Goal: Task Accomplishment & Management: Use online tool/utility

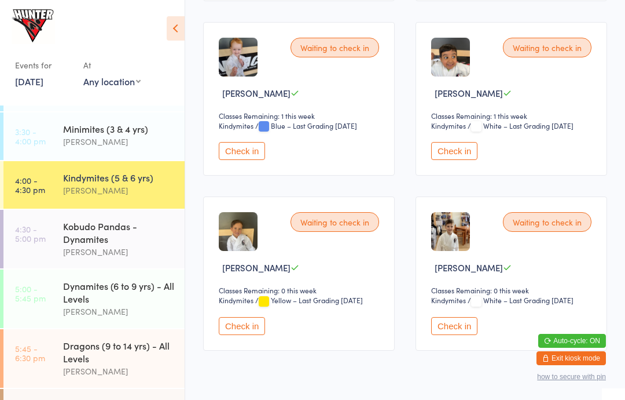
scroll to position [357, 0]
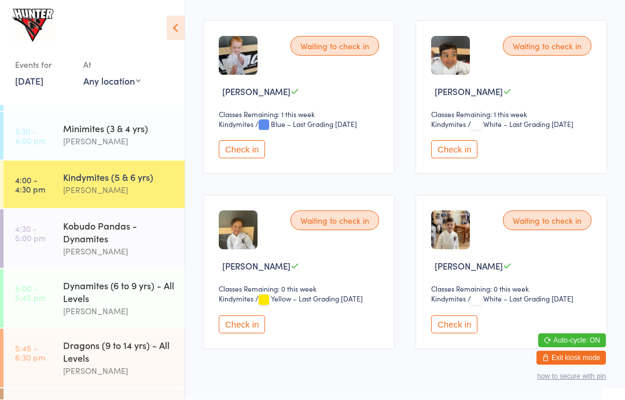
click at [454, 323] on button "Check in" at bounding box center [454, 325] width 46 height 18
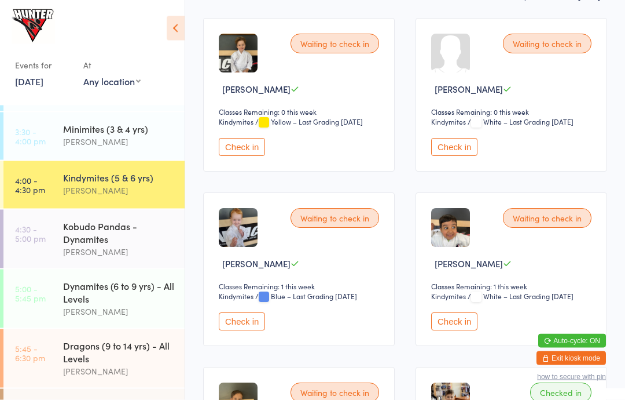
scroll to position [185, 0]
click at [235, 329] on button "Check in" at bounding box center [242, 321] width 46 height 18
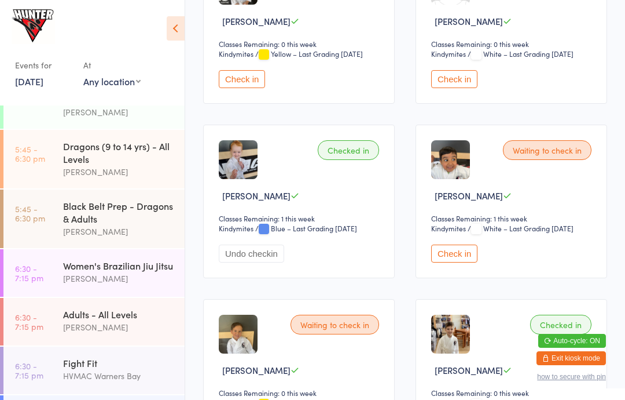
scroll to position [260, 0]
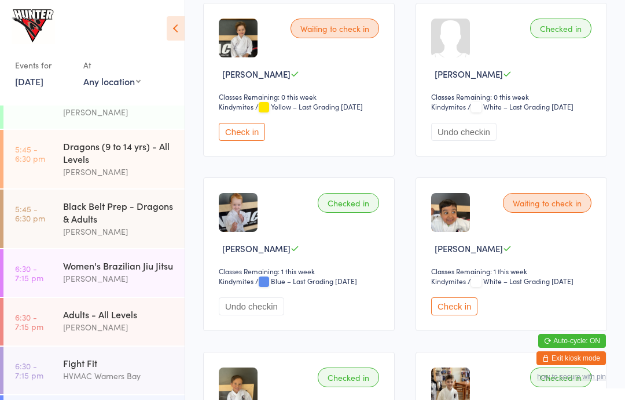
scroll to position [199, 0]
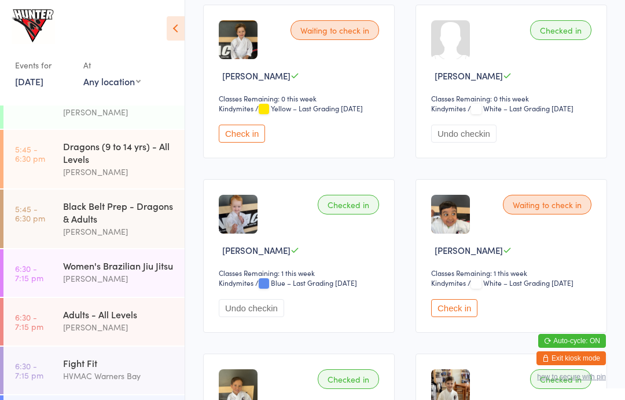
click at [243, 134] on button "Check in" at bounding box center [242, 133] width 46 height 18
click at [21, 109] on link "5:00 - 5:45 pm Dynamites (6 to 9 yrs) - All Levels [PERSON_NAME]" at bounding box center [93, 99] width 181 height 58
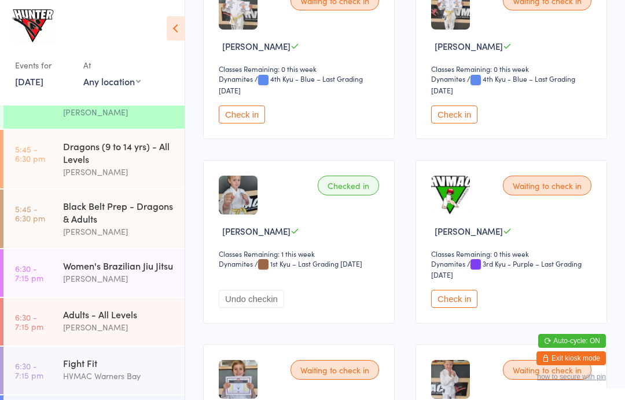
scroll to position [595, 0]
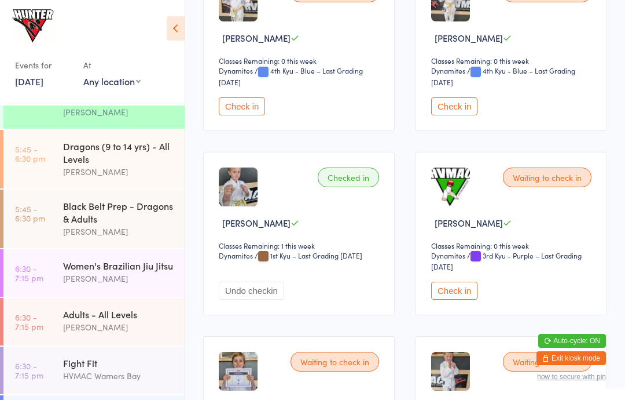
click at [460, 299] on button "Check in" at bounding box center [454, 290] width 46 height 18
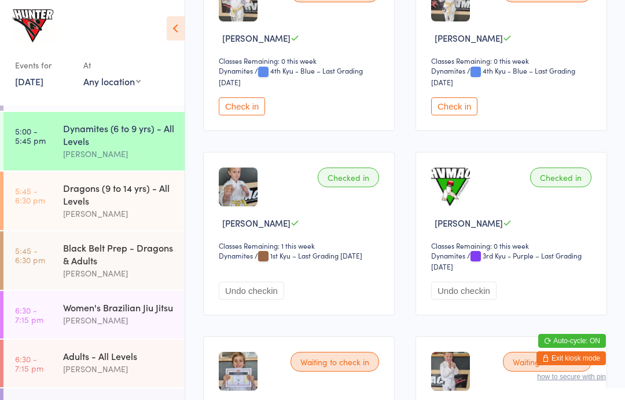
scroll to position [329, 0]
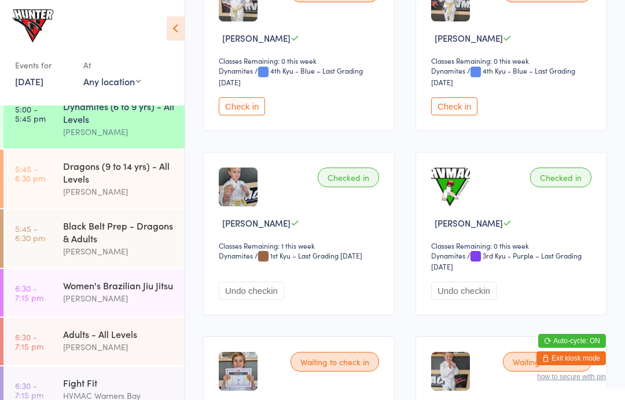
click at [47, 243] on link "5:45 - 6:30 pm Black Belt Prep - Dragons & Adults [PERSON_NAME]" at bounding box center [93, 238] width 181 height 58
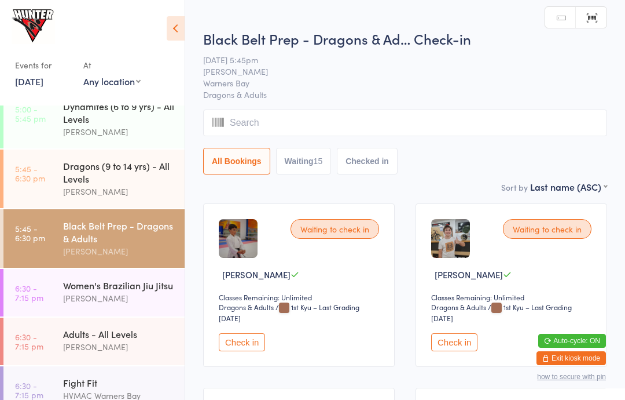
click at [44, 131] on link "5:00 - 5:45 pm Dynamites (6 to 9 yrs) - All Levels [PERSON_NAME]" at bounding box center [93, 119] width 181 height 58
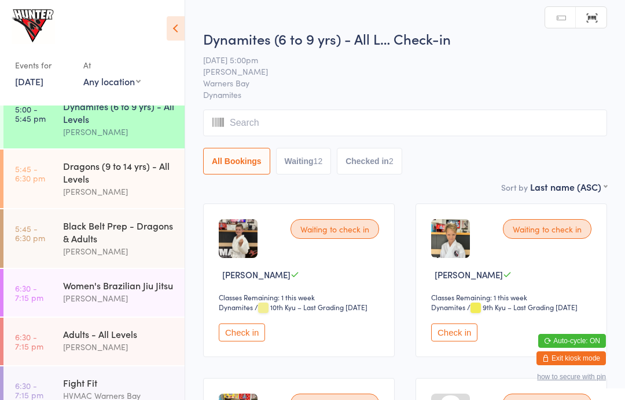
click at [175, 28] on icon at bounding box center [176, 28] width 18 height 24
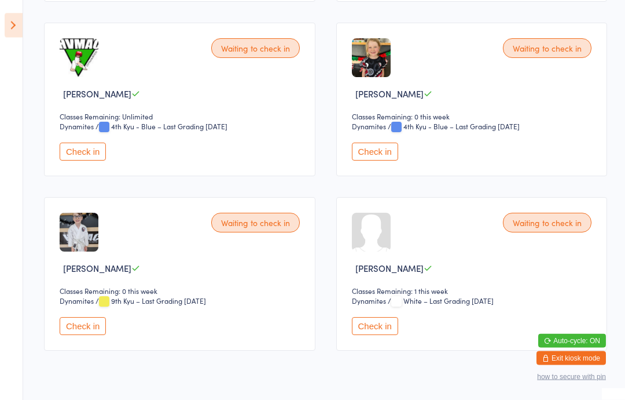
scroll to position [1061, 0]
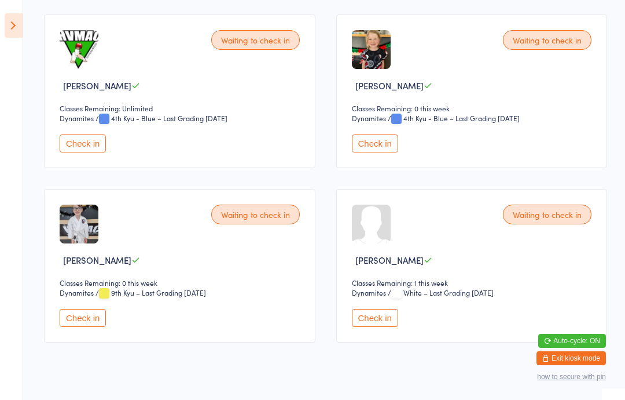
click at [82, 327] on button "Check in" at bounding box center [83, 318] width 46 height 18
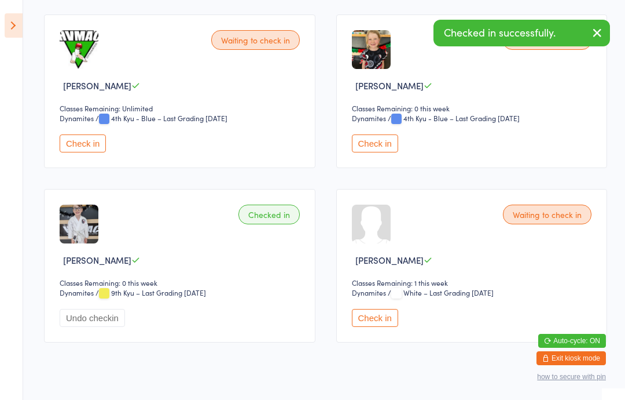
click at [5, 24] on icon at bounding box center [14, 25] width 18 height 24
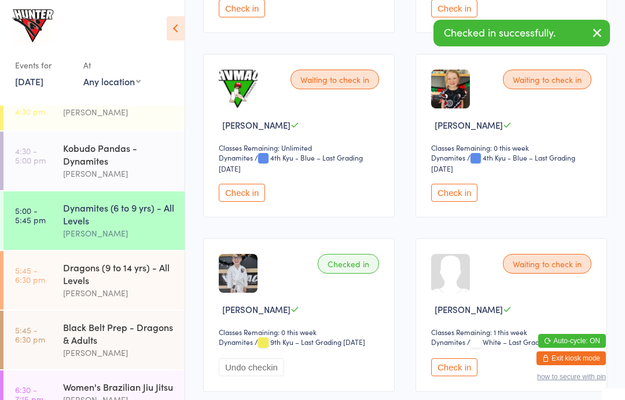
scroll to position [228, 0]
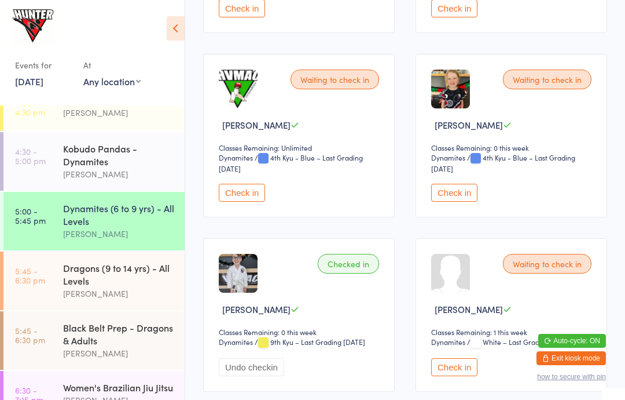
click at [62, 175] on link "4:30 - 5:00 pm Kobudo Pandas - Dynamites [PERSON_NAME]" at bounding box center [93, 161] width 181 height 58
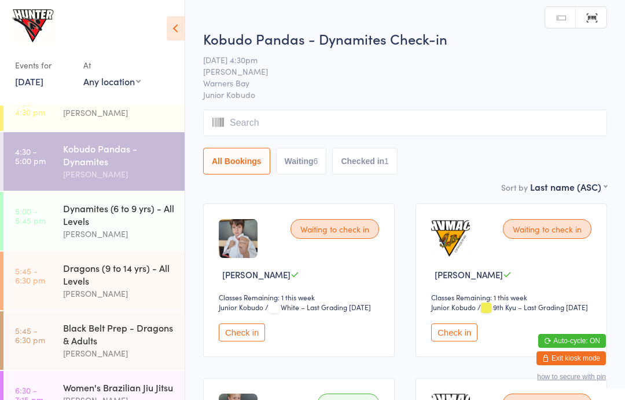
click at [179, 29] on icon at bounding box center [176, 28] width 18 height 24
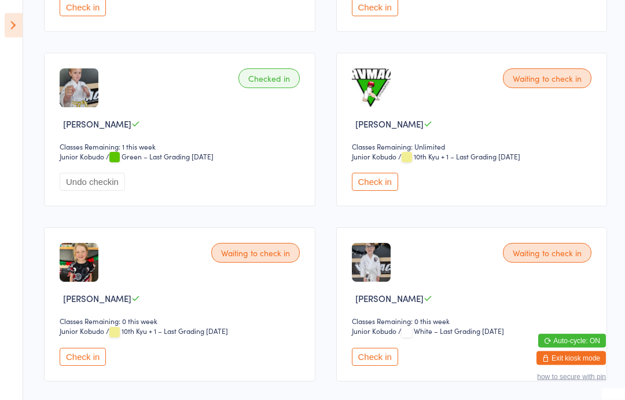
scroll to position [325, 0]
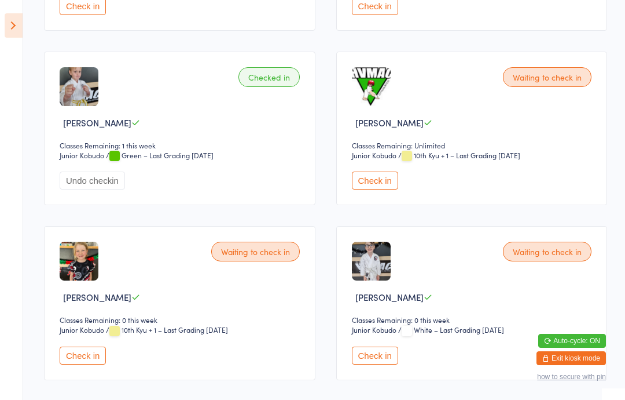
click at [364, 361] on button "Check in" at bounding box center [375, 355] width 46 height 18
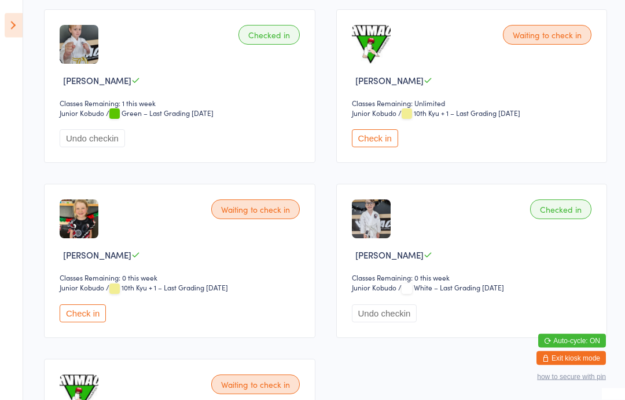
scroll to position [369, 0]
click at [80, 315] on button "Check in" at bounding box center [83, 312] width 46 height 18
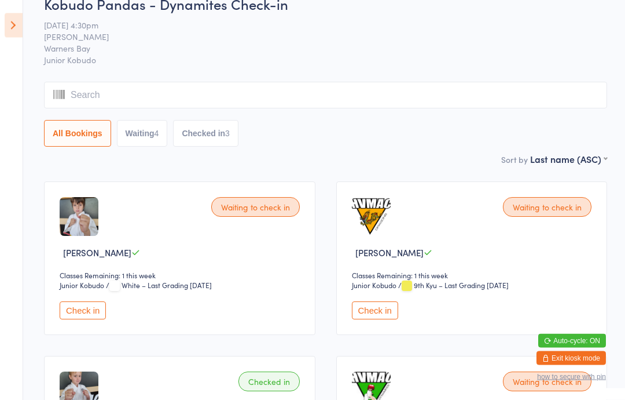
scroll to position [0, 0]
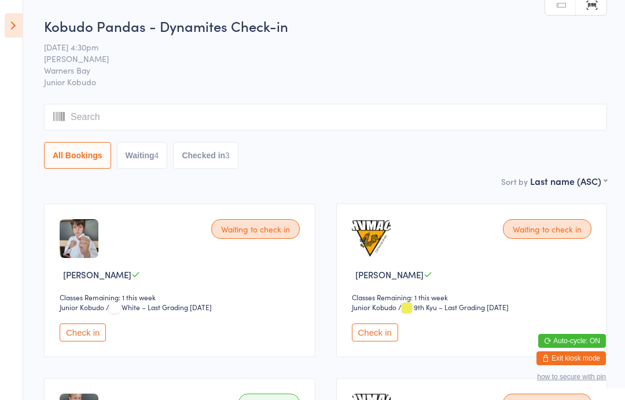
click at [8, 22] on icon at bounding box center [14, 25] width 18 height 24
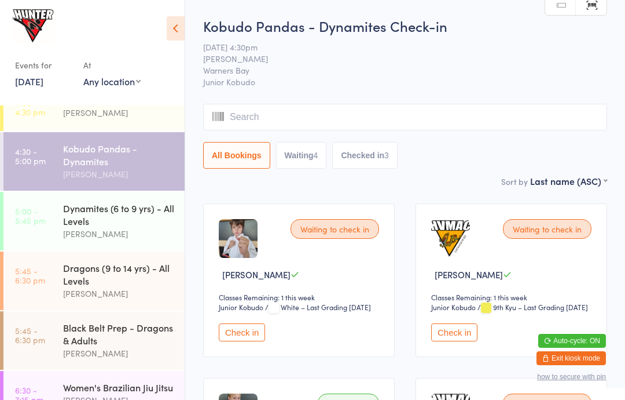
click at [105, 240] on div "[PERSON_NAME]" at bounding box center [119, 233] width 112 height 13
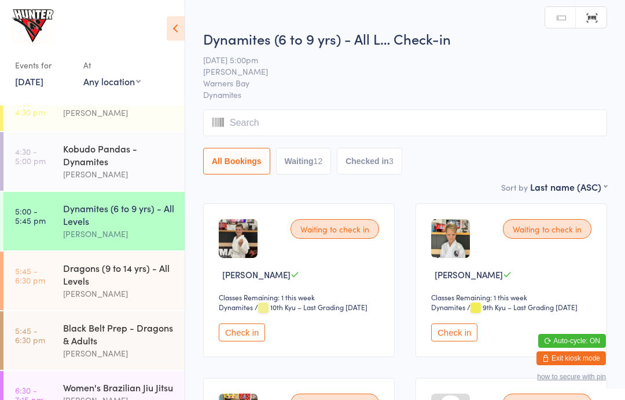
click at [178, 18] on icon at bounding box center [176, 28] width 18 height 24
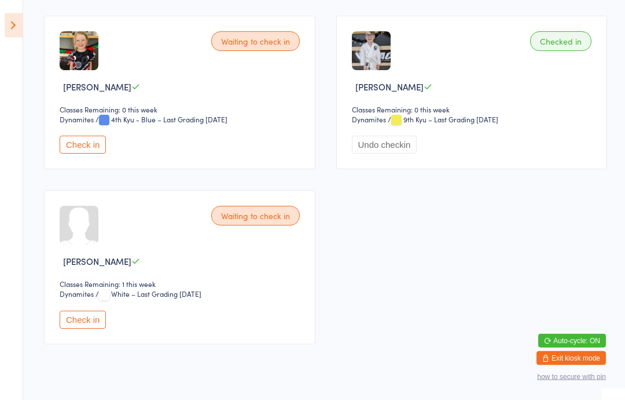
scroll to position [1237, 0]
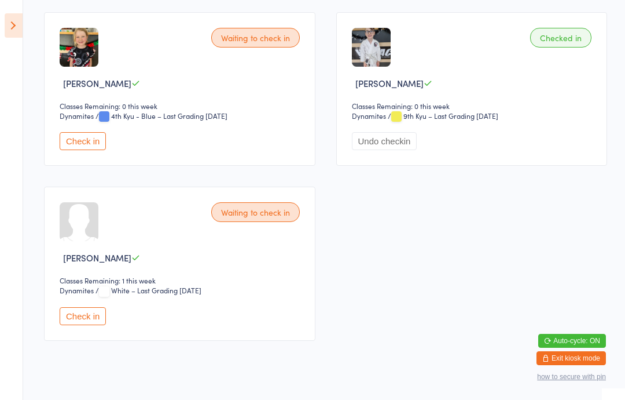
click at [78, 148] on button "Check in" at bounding box center [83, 141] width 46 height 18
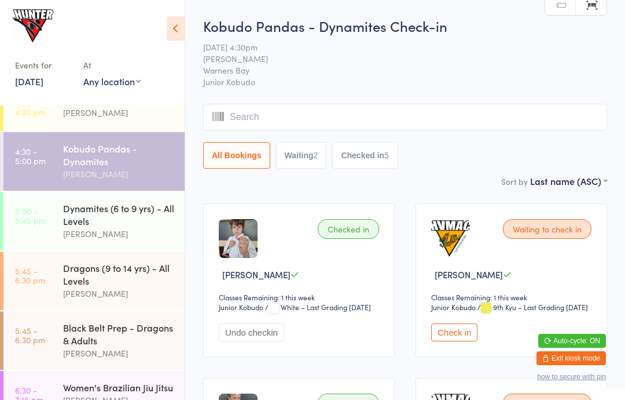
click at [463, 340] on button "Check in" at bounding box center [454, 332] width 46 height 18
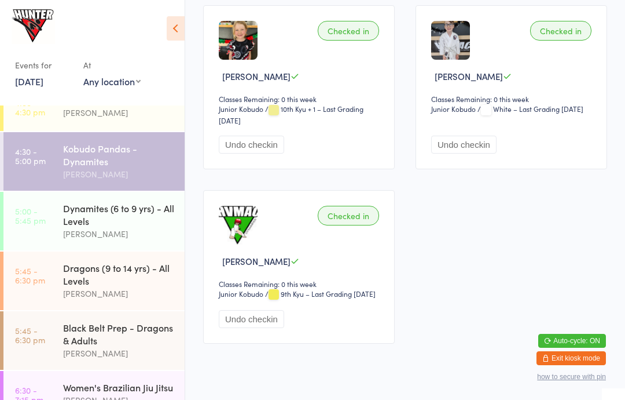
scroll to position [572, 0]
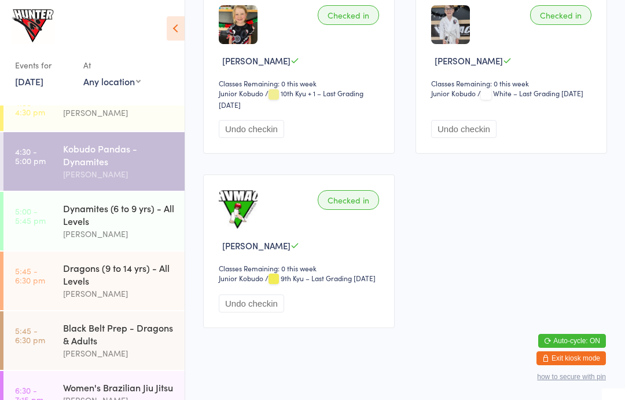
click at [167, 17] on icon at bounding box center [176, 28] width 18 height 24
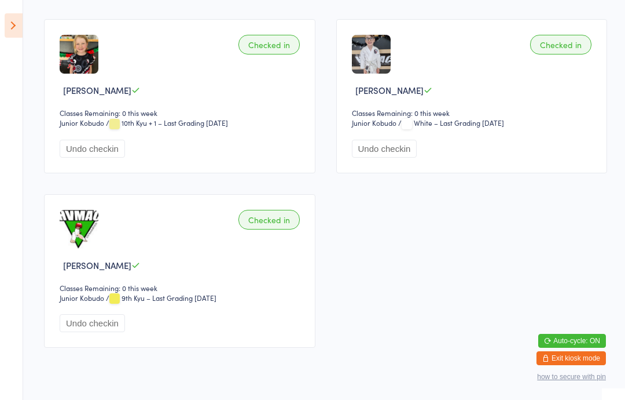
click at [8, 26] on icon at bounding box center [14, 25] width 18 height 24
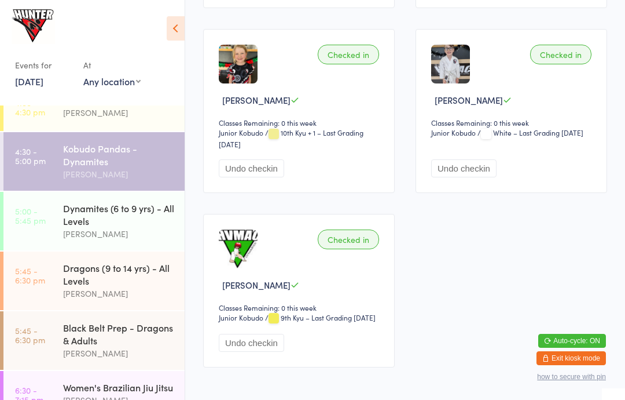
click at [48, 213] on link "5:00 - 5:45 pm Dynamites (6 to 9 yrs) - All Levels [PERSON_NAME]" at bounding box center [93, 221] width 181 height 58
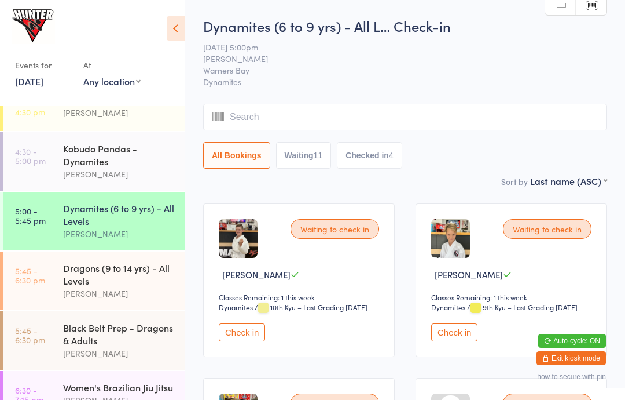
click at [292, 108] on input "search" at bounding box center [405, 117] width 404 height 27
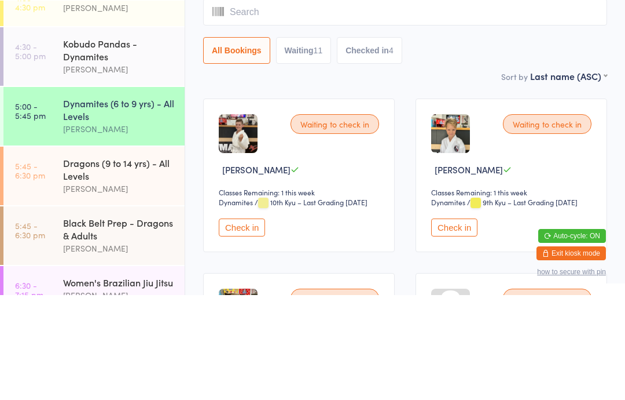
type input "O"
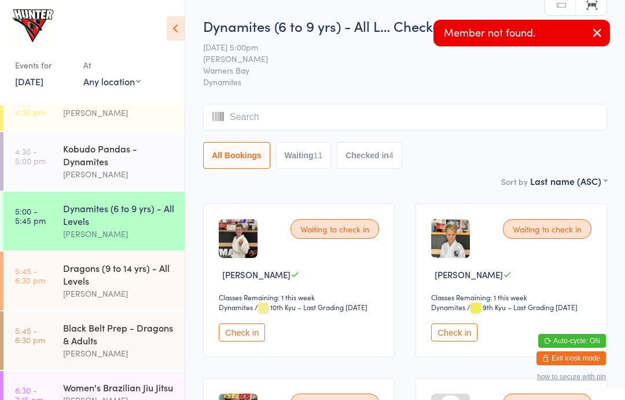
type input "L"
type input "I"
type input "Ol"
type input "I"
click at [281, 124] on input "search" at bounding box center [405, 117] width 404 height 27
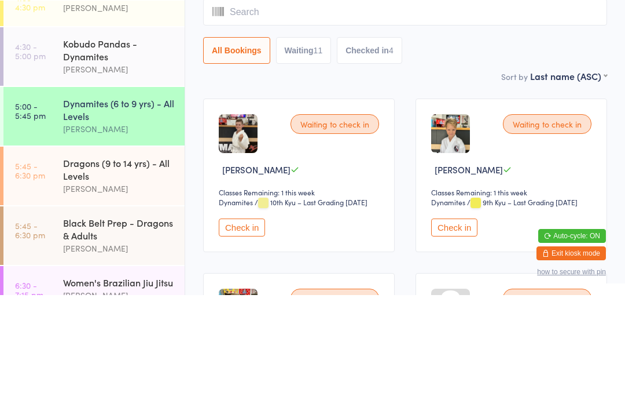
type input "O"
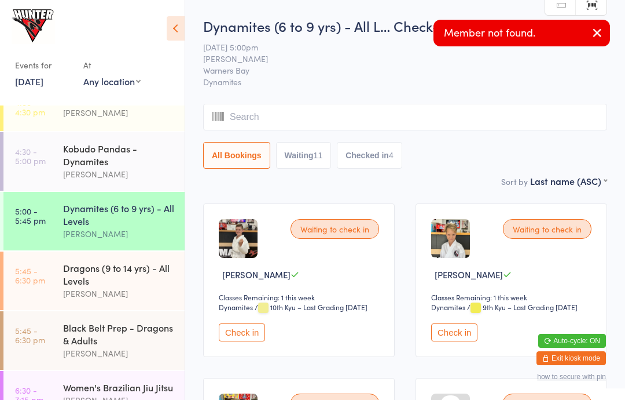
type input "L"
type input "I"
type input "O"
type input "L"
type input "Ol"
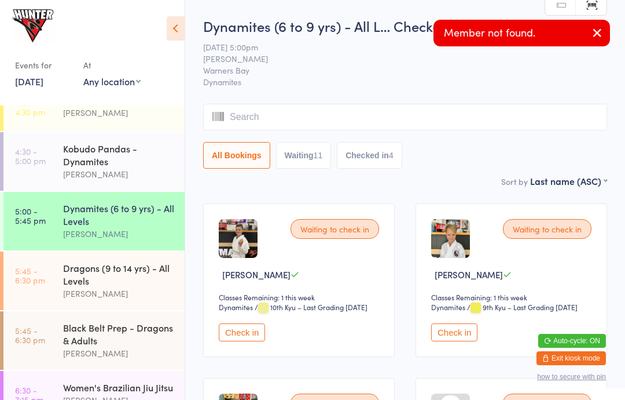
type input "I"
type input "P"
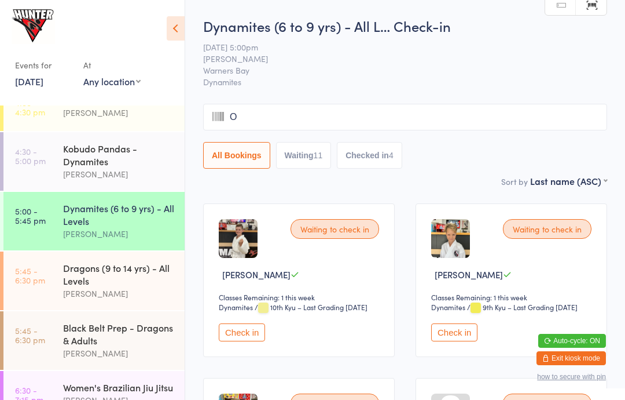
type input "Ol"
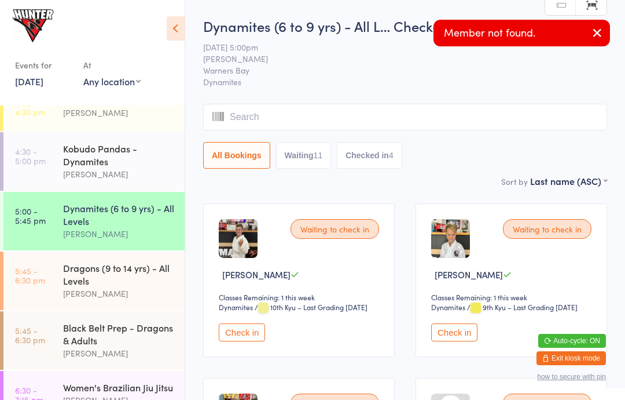
type input "I"
type input "V"
type input "E"
type input "R"
click at [600, 36] on icon "button" at bounding box center [598, 32] width 14 height 14
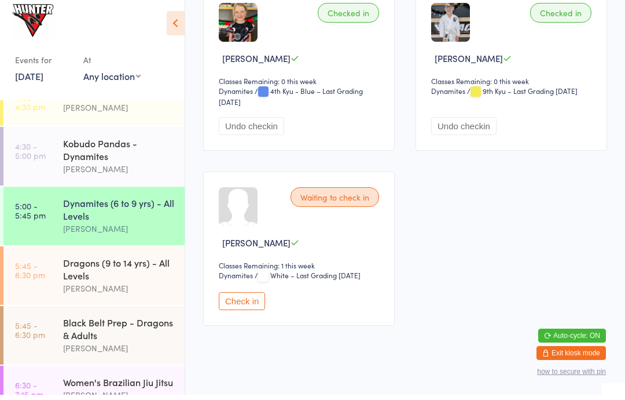
scroll to position [1306, 0]
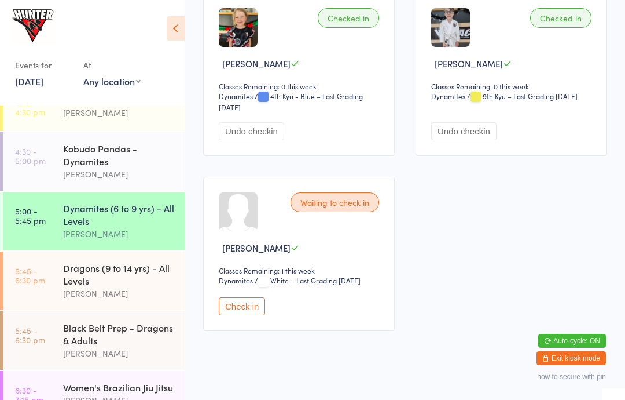
click at [83, 209] on div "Dynamites (6 to 9 yrs) - All Levels" at bounding box center [119, 214] width 112 height 25
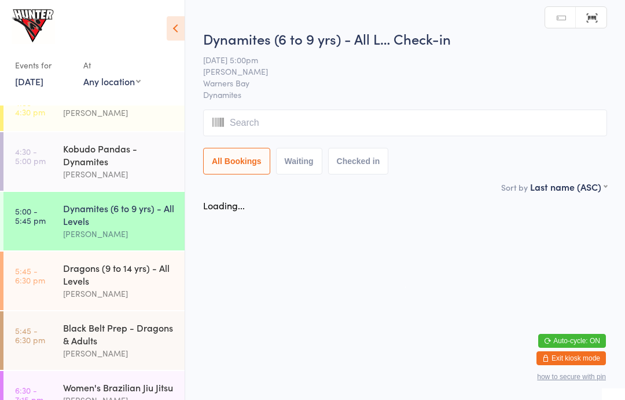
scroll to position [0, 0]
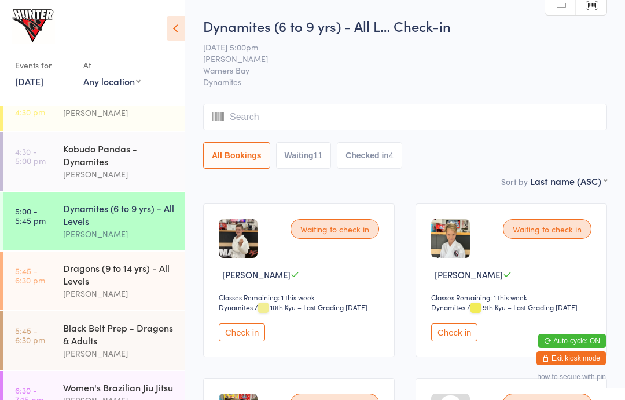
click at [184, 29] on icon at bounding box center [176, 28] width 18 height 24
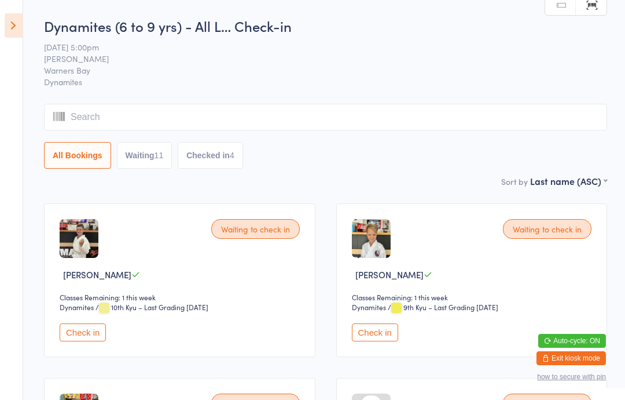
click at [20, 271] on aside "Events for [DATE] [DATE] [DATE] Sun Mon Tue Wed Thu Fri Sat 31 27 28 29 30 31 0…" at bounding box center [11, 200] width 23 height 400
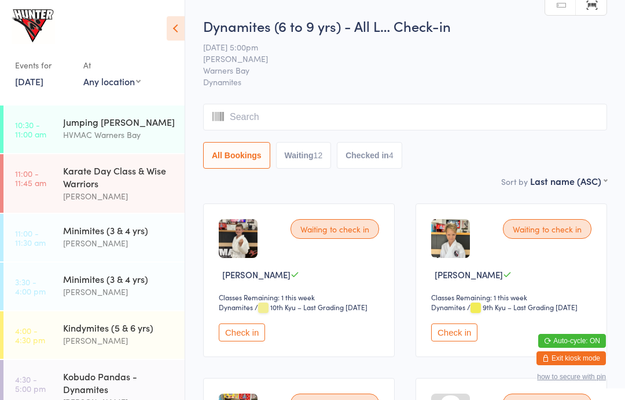
click at [74, 373] on div "Kobudo Pandas - Dynamites" at bounding box center [119, 381] width 112 height 25
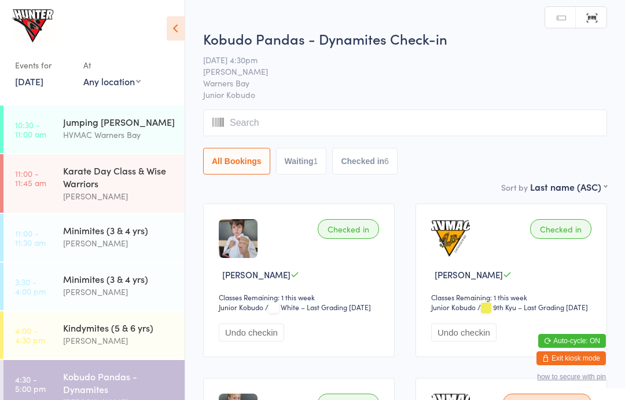
click at [176, 34] on icon at bounding box center [176, 28] width 18 height 24
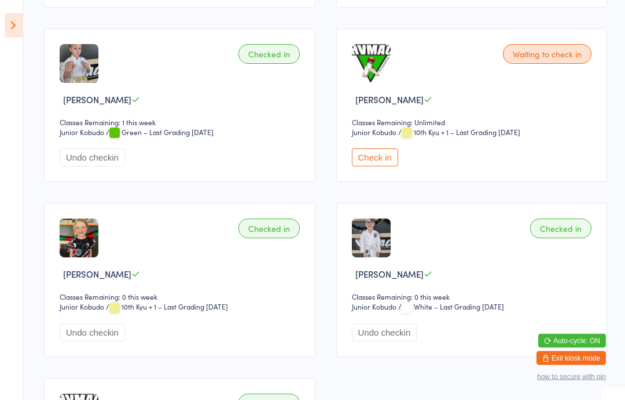
scroll to position [356, 0]
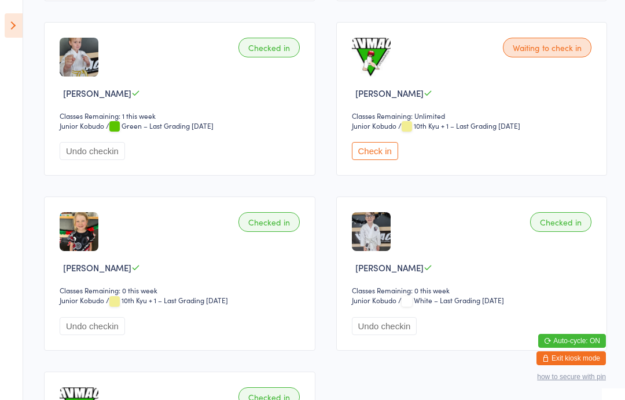
click at [15, 14] on icon at bounding box center [14, 25] width 18 height 24
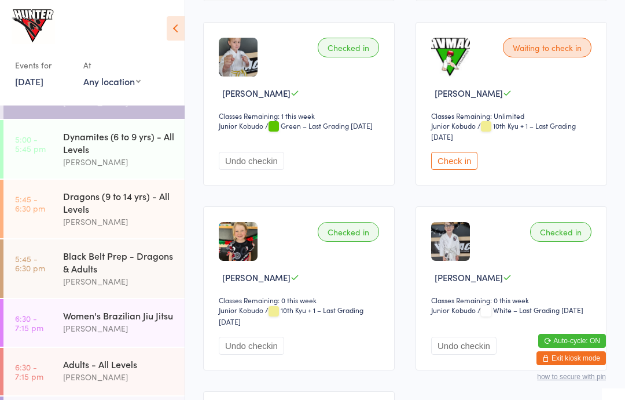
scroll to position [301, 0]
click at [76, 142] on div "Dynamites (6 to 9 yrs) - All Levels" at bounding box center [119, 141] width 112 height 25
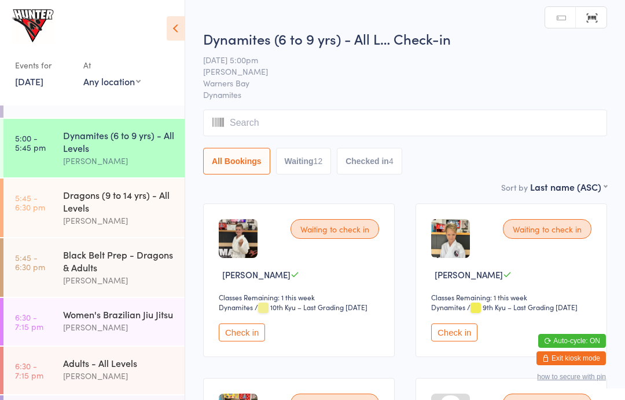
click at [177, 24] on icon at bounding box center [176, 28] width 18 height 24
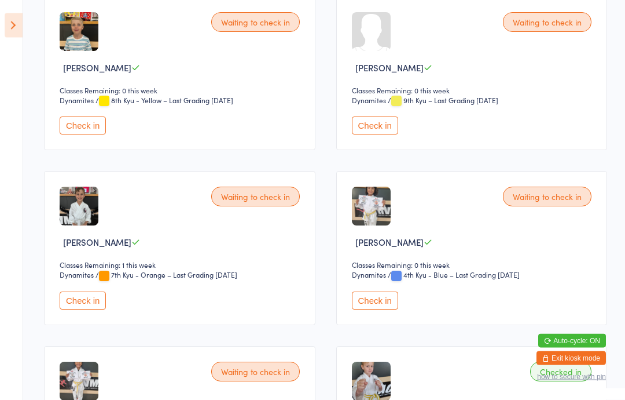
scroll to position [386, 0]
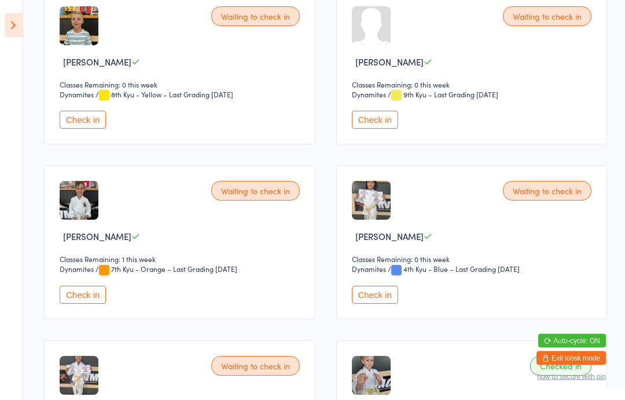
click at [89, 304] on button "Check in" at bounding box center [83, 295] width 46 height 18
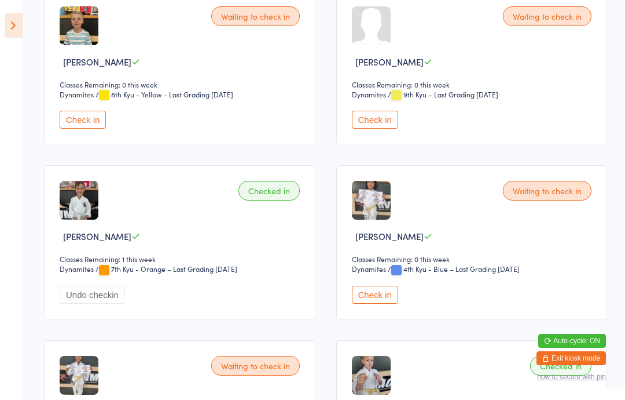
click at [87, 129] on button "Check in" at bounding box center [83, 120] width 46 height 18
click at [6, 27] on icon at bounding box center [14, 25] width 18 height 24
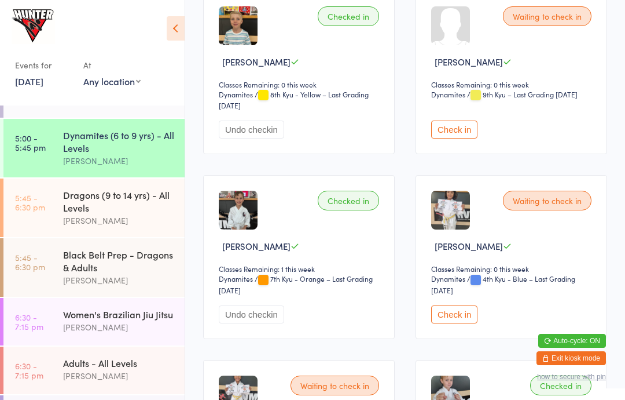
click at [107, 214] on div "Dragons (9 to 14 yrs) - All Levels" at bounding box center [119, 200] width 112 height 25
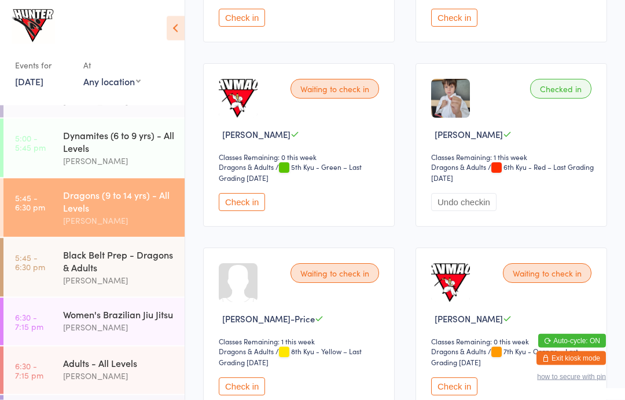
scroll to position [877, 0]
click at [252, 211] on button "Check in" at bounding box center [242, 202] width 46 height 18
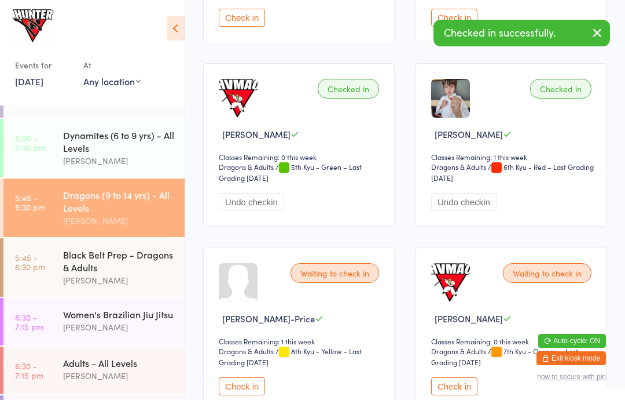
click at [106, 271] on div "Black Belt Prep - Dragons & Adults" at bounding box center [119, 260] width 112 height 25
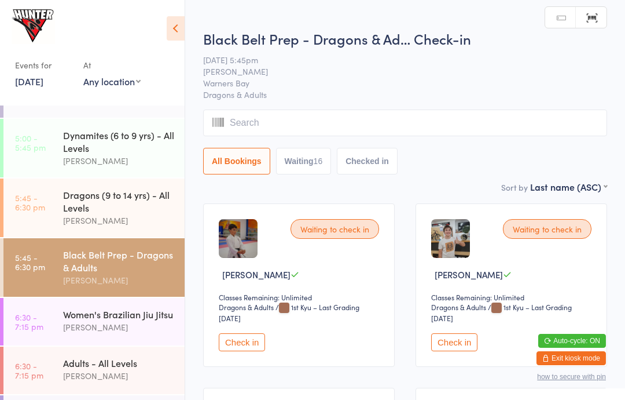
click at [115, 369] on div "Adults - All Levels" at bounding box center [119, 362] width 112 height 13
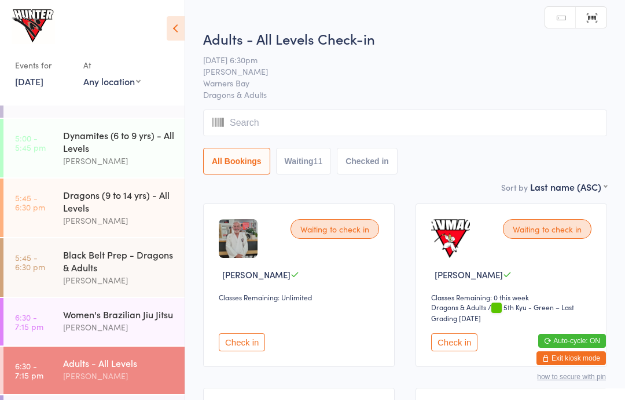
click at [175, 24] on icon at bounding box center [176, 28] width 18 height 24
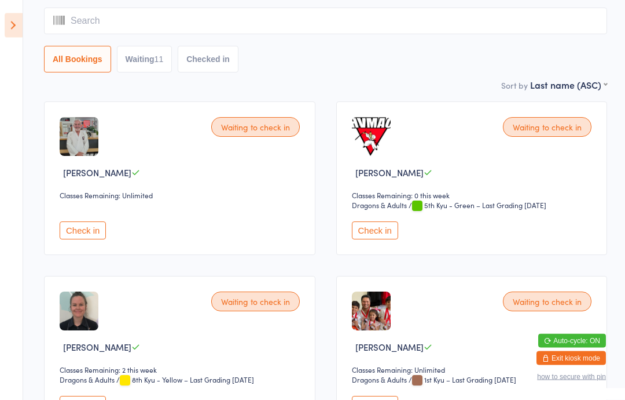
scroll to position [102, 0]
click at [376, 239] on button "Check in" at bounding box center [375, 230] width 46 height 18
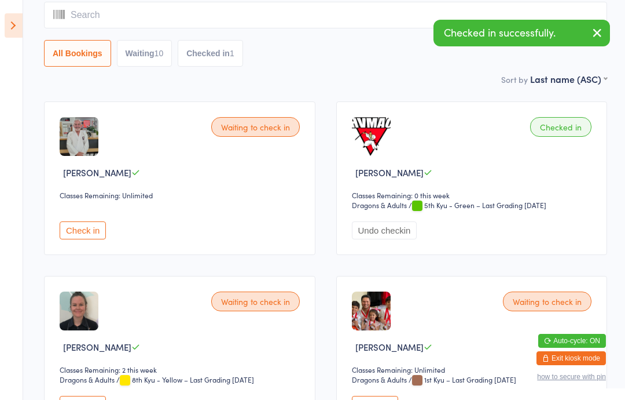
click at [20, 23] on icon at bounding box center [14, 25] width 18 height 24
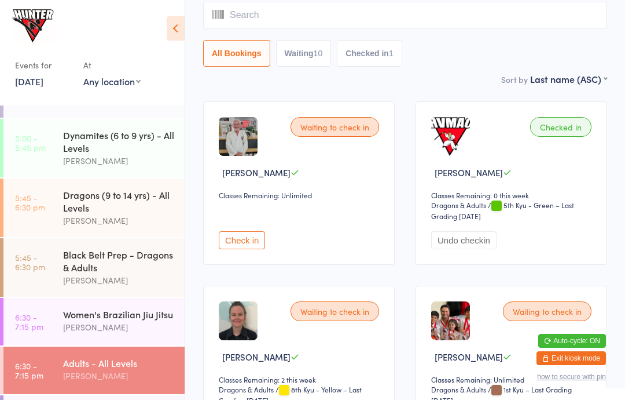
click at [122, 153] on div "Dynamites (6 to 9 yrs) - All Levels" at bounding box center [119, 141] width 112 height 25
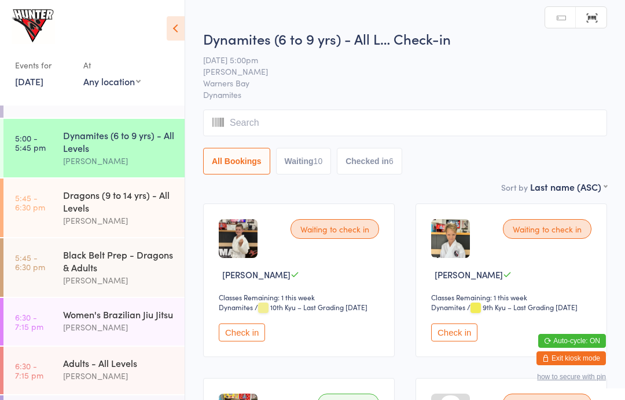
click at [453, 339] on button "Check in" at bounding box center [454, 332] width 46 height 18
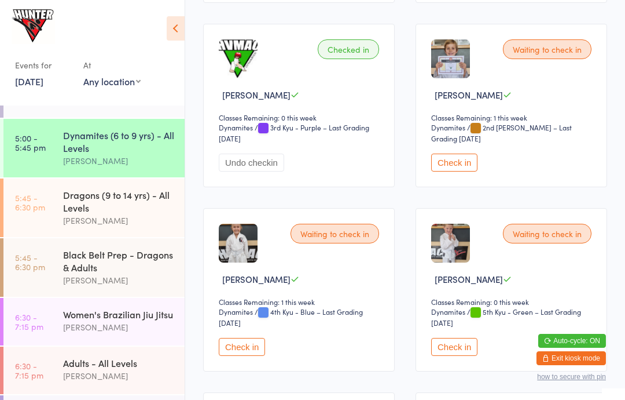
scroll to position [911, 0]
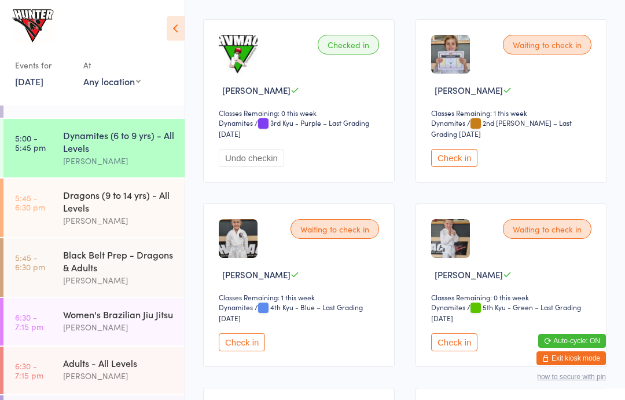
click at [456, 167] on button "Check in" at bounding box center [454, 158] width 46 height 18
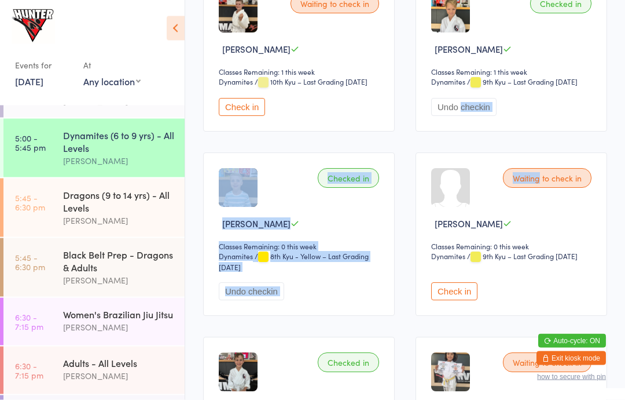
scroll to position [0, 0]
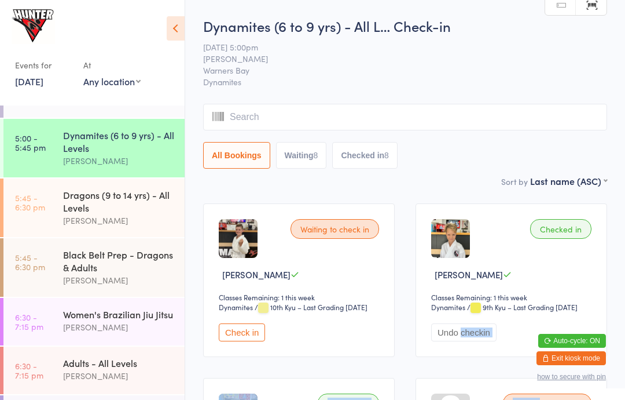
click at [512, 111] on input "search" at bounding box center [405, 117] width 404 height 27
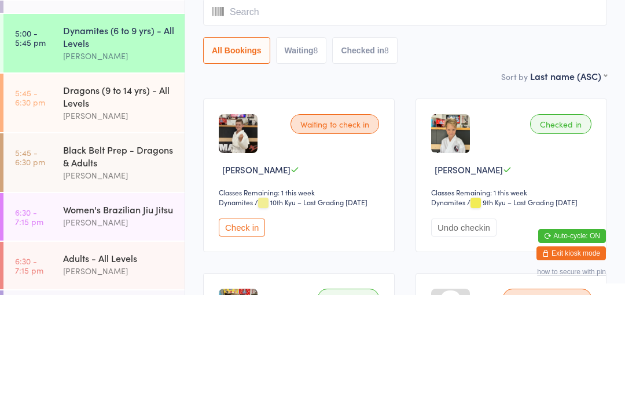
type input "T"
type input "A"
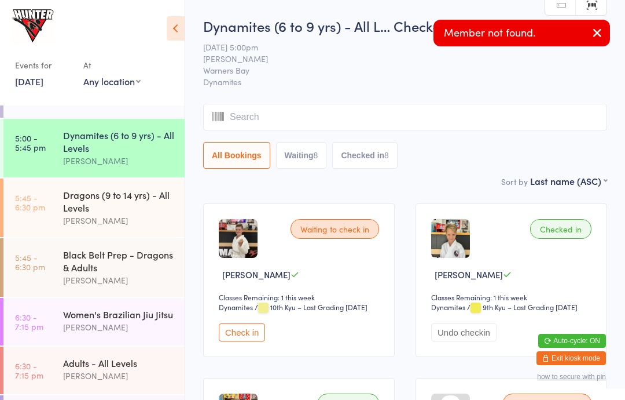
type input "Y"
type input "T"
click at [600, 33] on icon "button" at bounding box center [598, 32] width 14 height 14
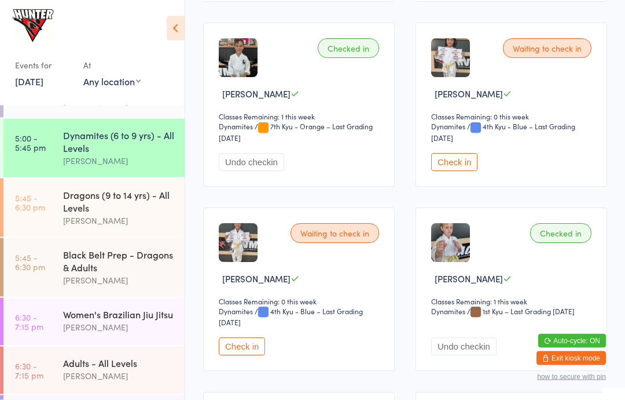
scroll to position [541, 0]
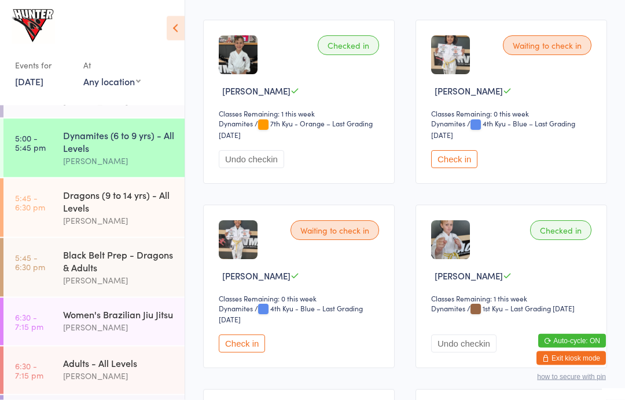
click at [468, 162] on div "Waiting to check in Alexis Dittmar-Bhakuni Classes Remaining: 0 this week Dynam…" at bounding box center [512, 101] width 192 height 163
click at [245, 347] on div "Waiting to check in Amelia Dittmar-Bhakuni Classes Remaining: 0 this week Dynam…" at bounding box center [299, 286] width 192 height 163
click at [239, 353] on button "Check in" at bounding box center [242, 344] width 46 height 18
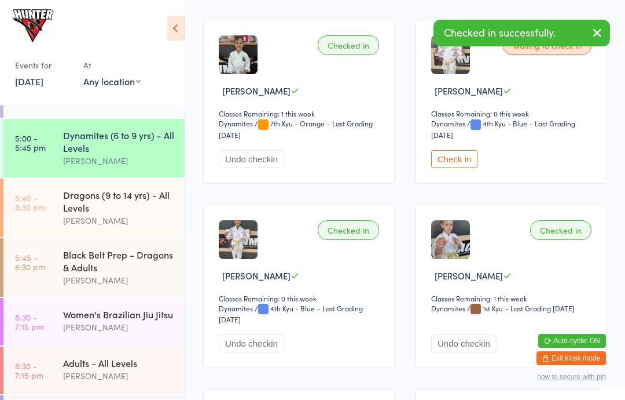
click at [460, 168] on button "Check in" at bounding box center [454, 159] width 46 height 18
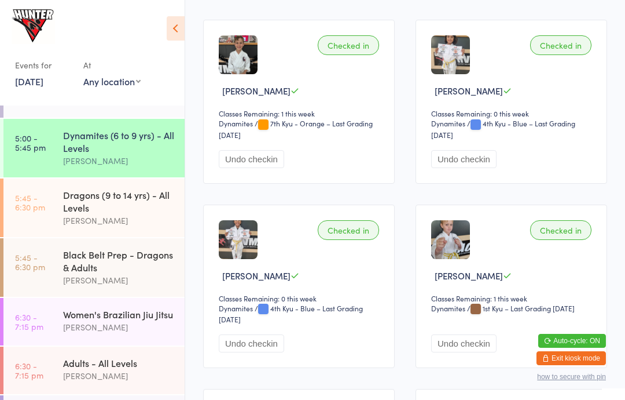
click at [145, 273] on div "Black Belt Prep - Dragons & Adults" at bounding box center [119, 260] width 112 height 25
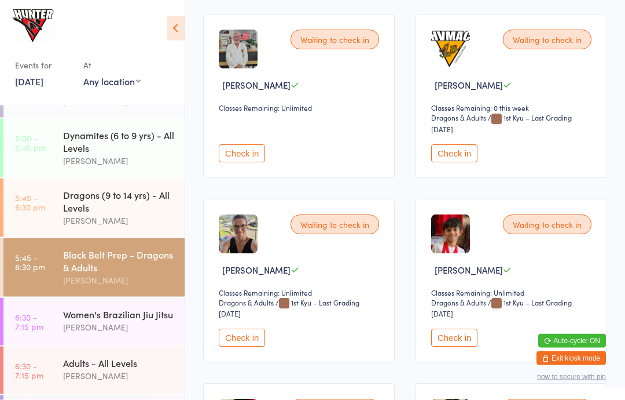
scroll to position [558, 0]
click at [247, 342] on button "Check in" at bounding box center [242, 337] width 46 height 18
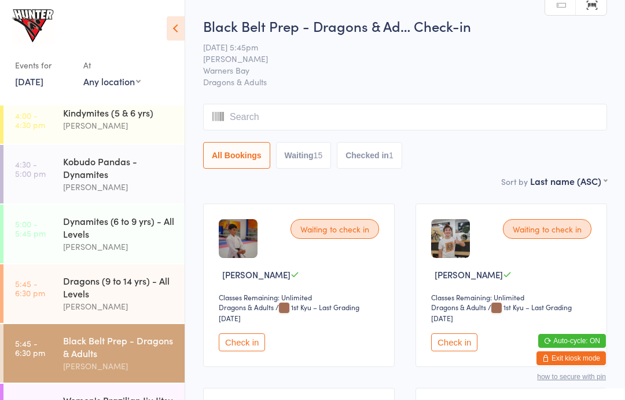
scroll to position [213, 0]
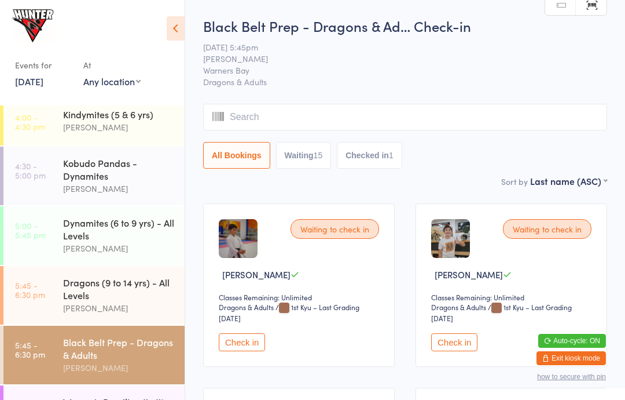
click at [129, 235] on div "Dynamites (6 to 9 yrs) - All Levels" at bounding box center [119, 228] width 112 height 25
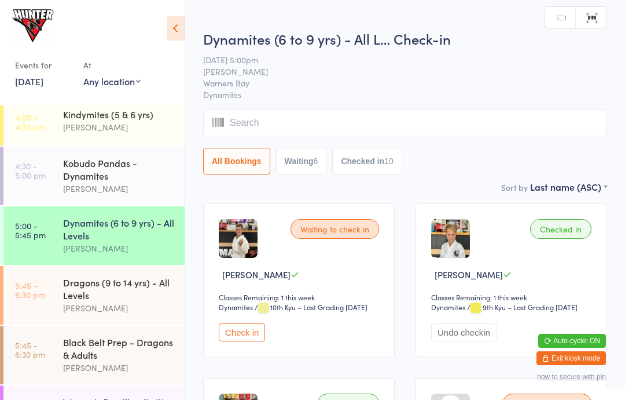
click at [180, 30] on icon at bounding box center [176, 28] width 18 height 24
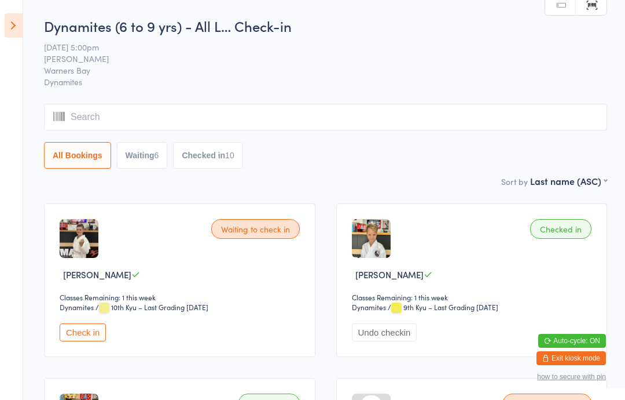
click at [8, 29] on icon at bounding box center [14, 25] width 18 height 24
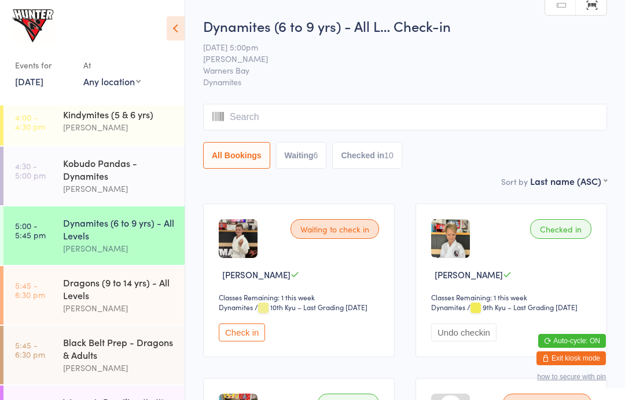
click at [176, 23] on icon at bounding box center [176, 28] width 18 height 24
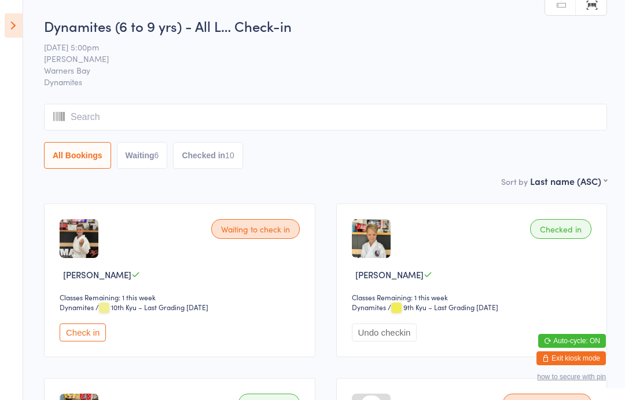
click at [302, 105] on input "search" at bounding box center [325, 117] width 563 height 27
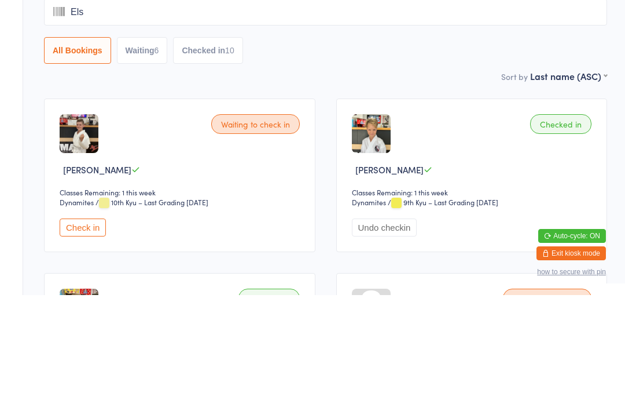
type input "Elsi"
type input "E"
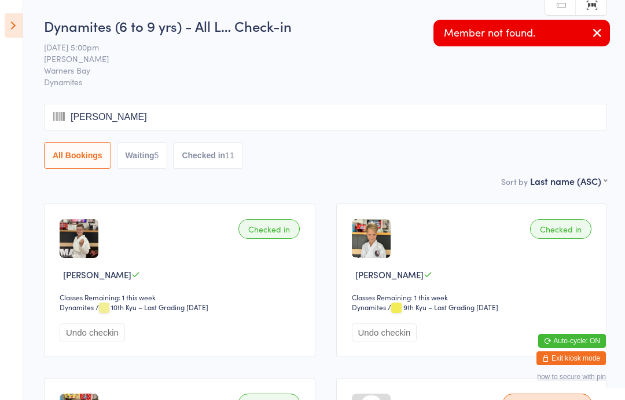
type input "Elsie,"
type input "Elsie.mac"
type input "Do"
click at [598, 24] on button "button" at bounding box center [597, 33] width 25 height 27
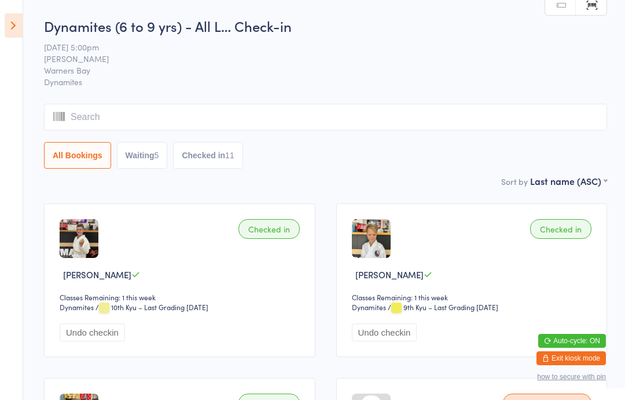
click at [21, 20] on icon at bounding box center [14, 25] width 18 height 24
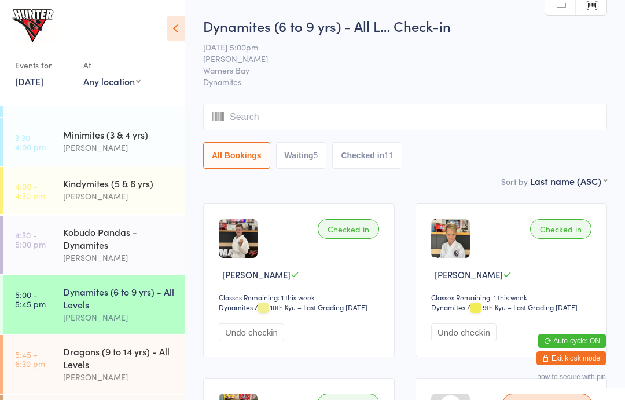
scroll to position [158, 0]
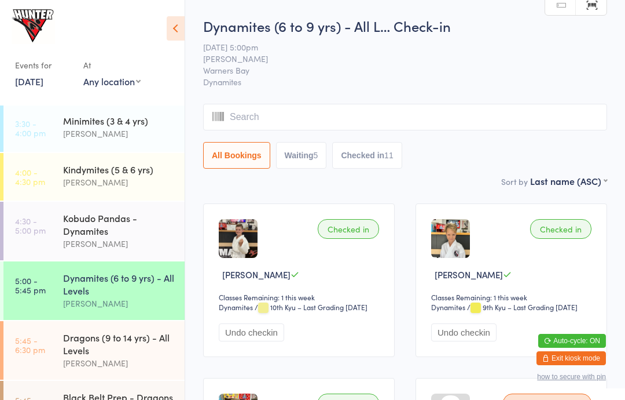
click at [116, 296] on div "Dynamites (6 to 9 yrs) - All Levels" at bounding box center [119, 283] width 112 height 25
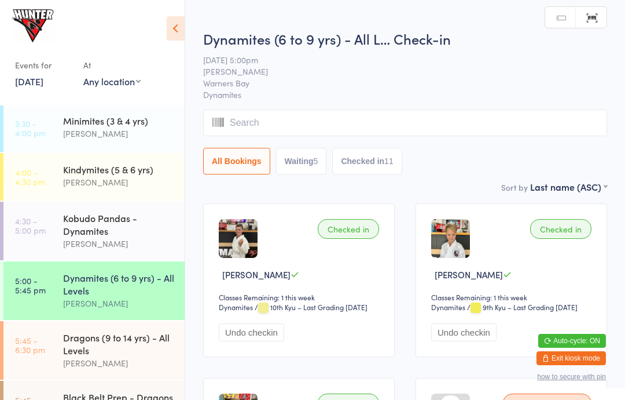
click at [183, 21] on icon at bounding box center [176, 28] width 18 height 24
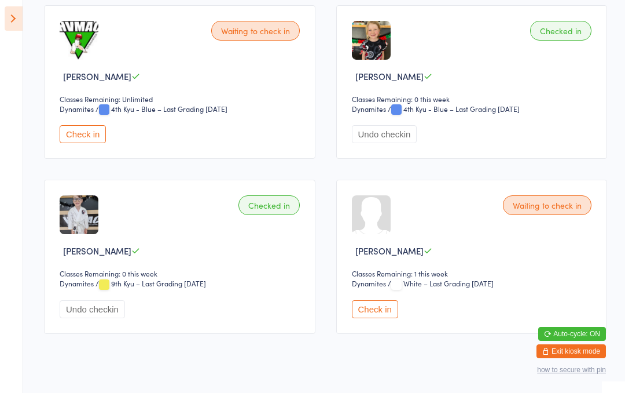
scroll to position [1237, 0]
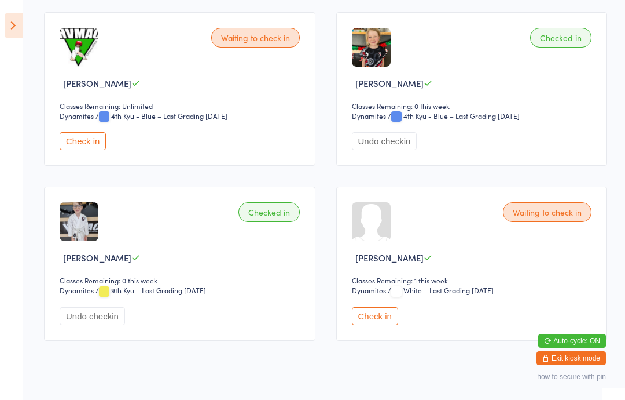
click at [384, 325] on button "Check in" at bounding box center [375, 316] width 46 height 18
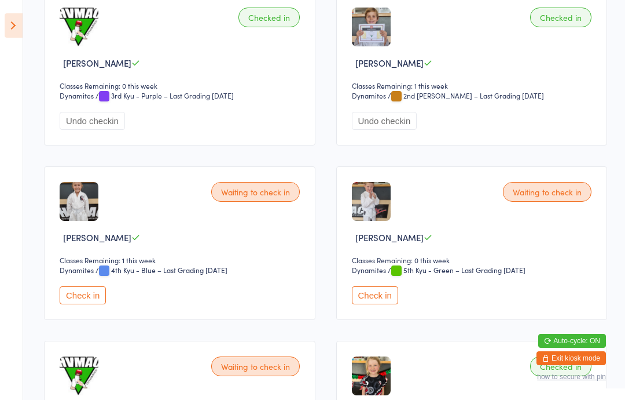
scroll to position [909, 0]
click at [106, 303] on button "Check in" at bounding box center [83, 295] width 46 height 18
click at [2, 27] on aside "Events for [DATE] [DATE] [DATE] Sun Mon Tue Wed Thu Fri Sat 31 27 28 29 30 31 0…" at bounding box center [11, 200] width 23 height 400
click at [8, 28] on icon at bounding box center [14, 25] width 18 height 24
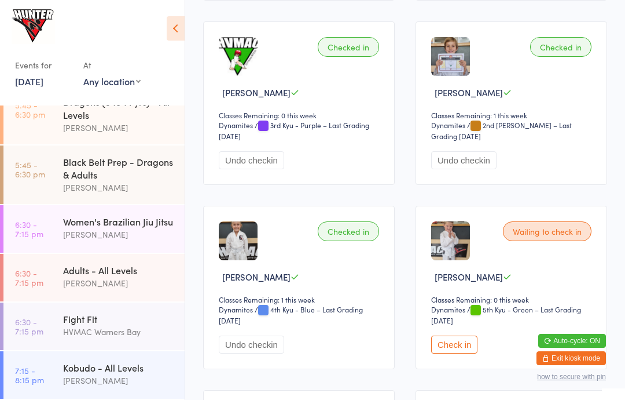
scroll to position [405, 0]
click at [90, 160] on div "Black Belt Prep - Dragons & Adults" at bounding box center [119, 167] width 112 height 25
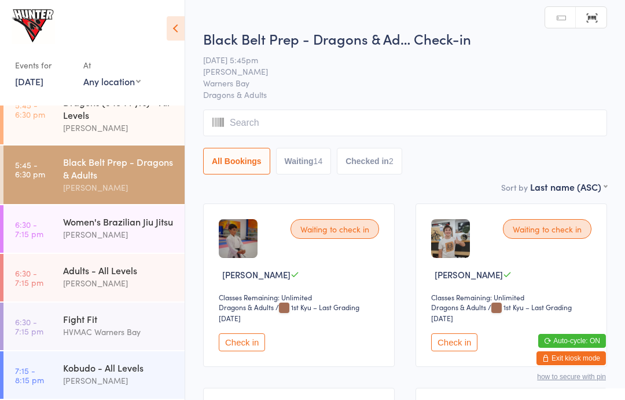
click at [167, 34] on icon at bounding box center [176, 28] width 18 height 24
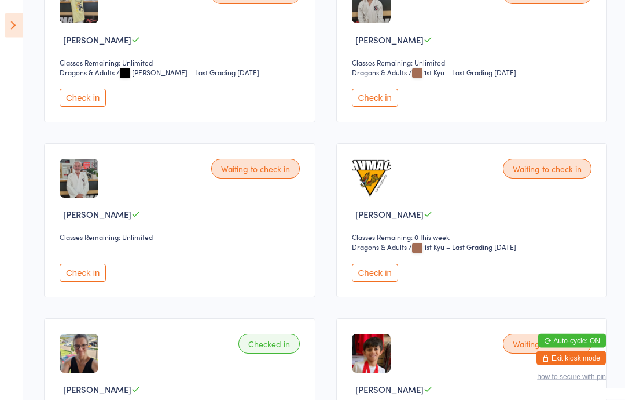
scroll to position [409, 0]
click at [88, 274] on button "Check in" at bounding box center [83, 272] width 46 height 18
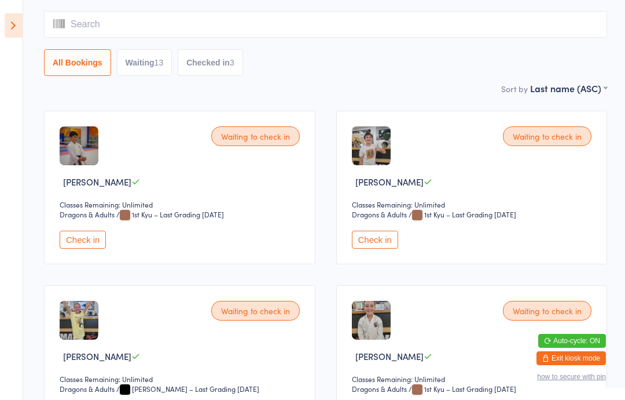
scroll to position [0, 0]
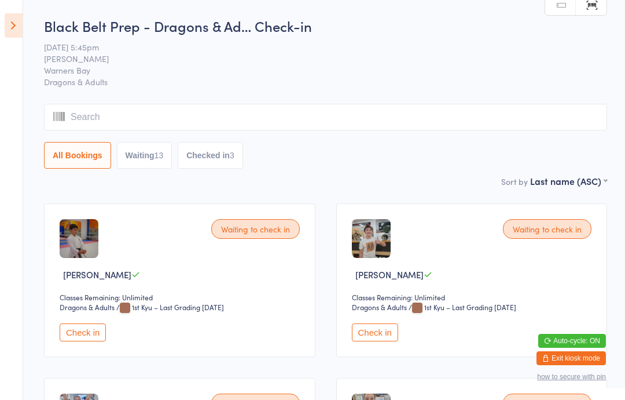
click at [7, 19] on icon at bounding box center [14, 25] width 18 height 24
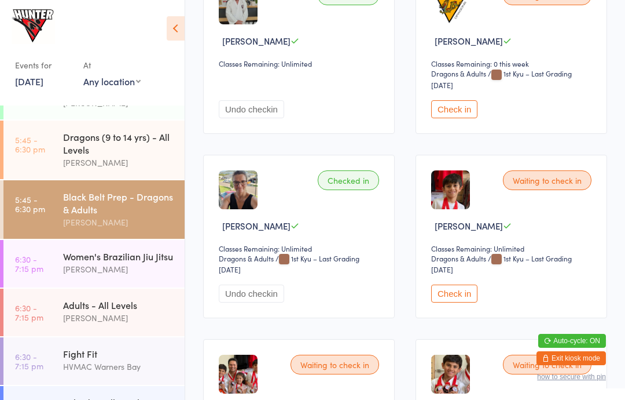
scroll to position [358, 0]
click at [64, 312] on div "Adults - All Levels" at bounding box center [119, 305] width 112 height 13
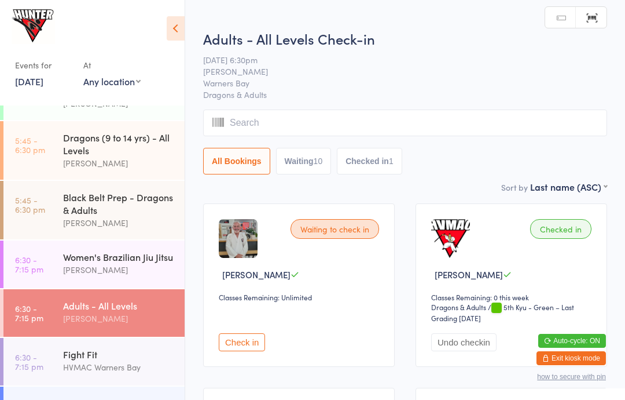
click at [164, 28] on div "Events for [DATE] [DATE] [DATE] Sun Mon Tue Wed Thu Fri Sat 31 27 28 29 30 31 0…" at bounding box center [92, 50] width 185 height 101
click at [177, 16] on icon at bounding box center [176, 28] width 18 height 24
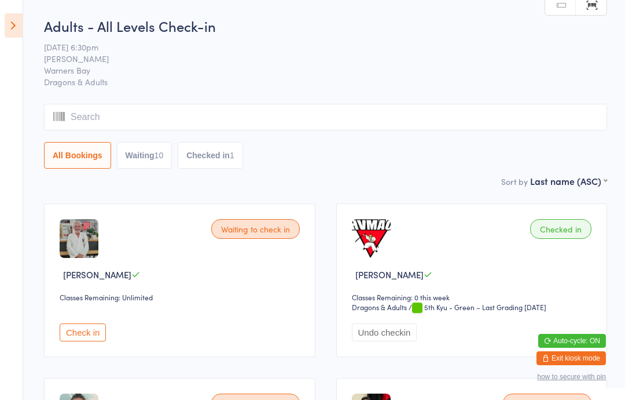
click at [74, 336] on button "Check in" at bounding box center [83, 332] width 46 height 18
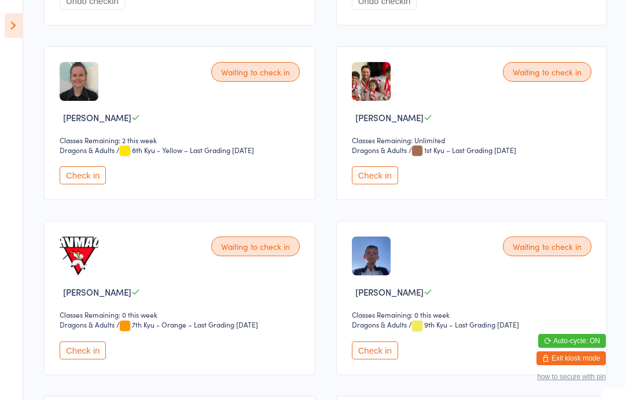
scroll to position [330, 0]
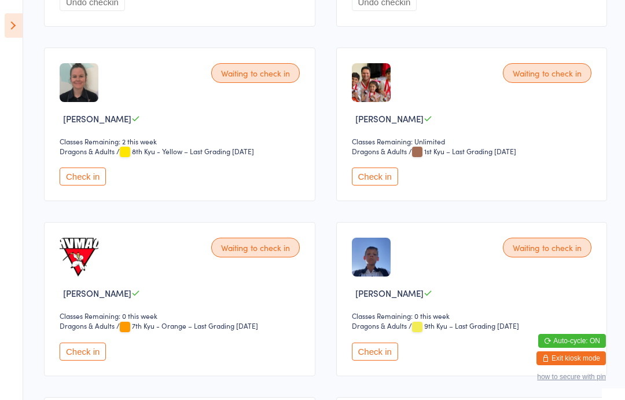
click at [7, 23] on icon at bounding box center [14, 25] width 18 height 24
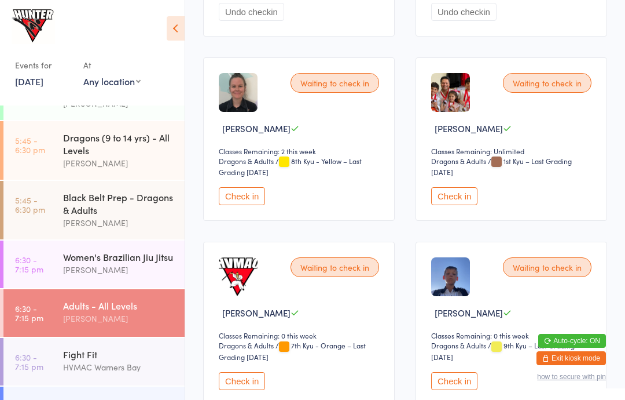
click at [53, 210] on link "5:45 - 6:30 pm Black Belt Prep - Dragons & Adults [PERSON_NAME]" at bounding box center [93, 210] width 181 height 58
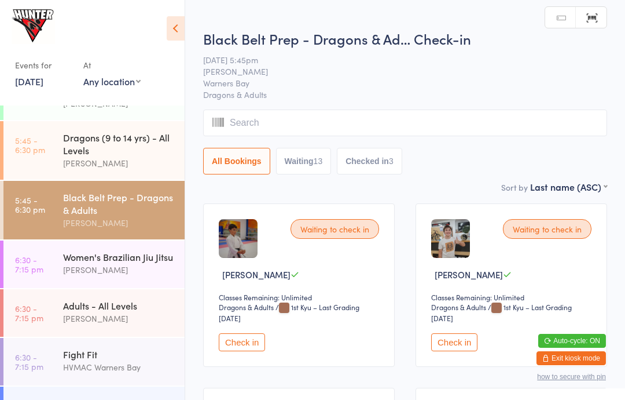
click at [73, 156] on div "Dragons (9 to 14 yrs) - All Levels" at bounding box center [119, 143] width 112 height 25
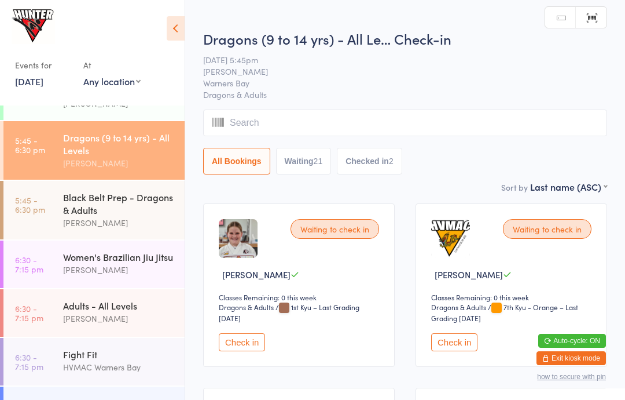
click at [171, 24] on icon at bounding box center [176, 28] width 18 height 24
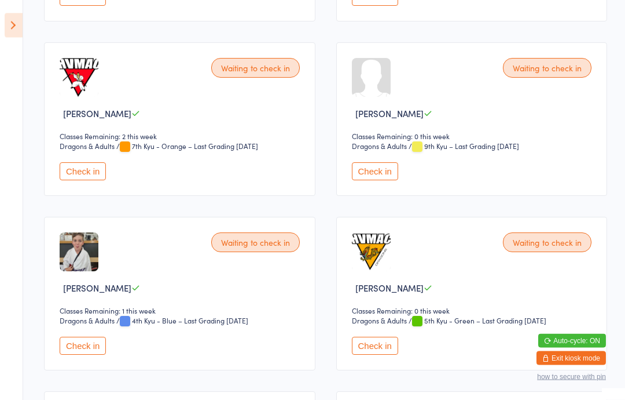
scroll to position [1558, 0]
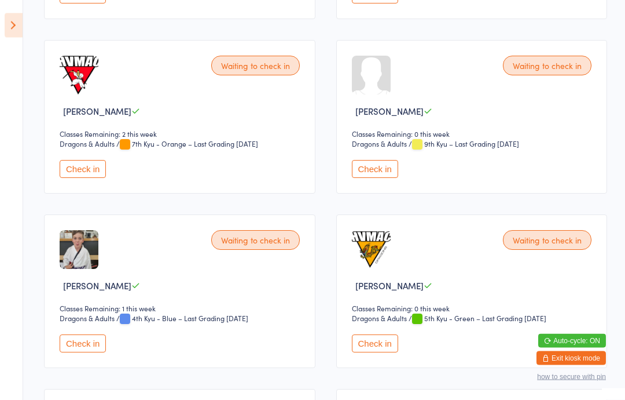
click at [80, 353] on button "Check in" at bounding box center [83, 344] width 46 height 18
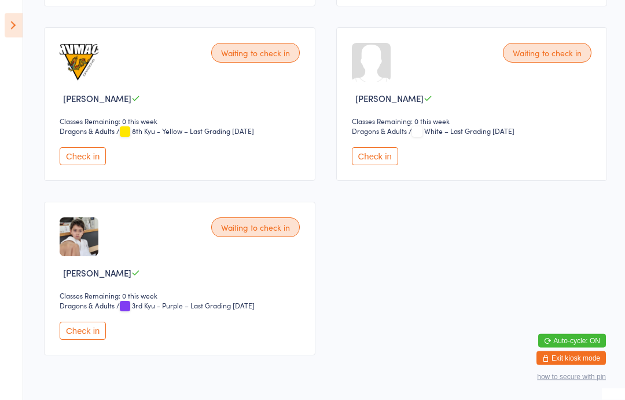
scroll to position [1941, 0]
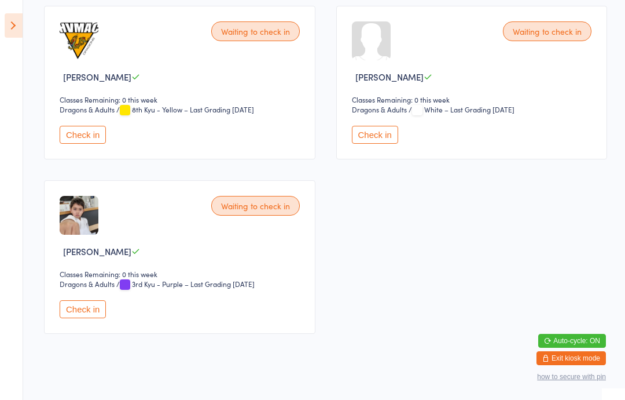
click at [8, 10] on aside "Events for [DATE] [DATE] [DATE] Sun Mon Tue Wed Thu Fri Sat 31 27 28 29 30 31 0…" at bounding box center [11, 200] width 23 height 400
click at [8, 23] on icon at bounding box center [14, 25] width 18 height 24
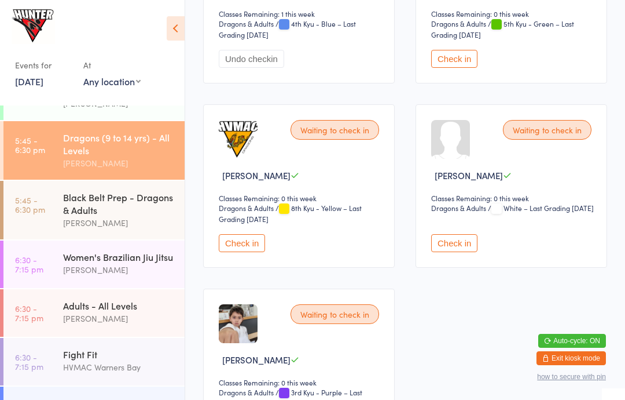
click at [98, 211] on div "Black Belt Prep - Dragons & Adults" at bounding box center [119, 203] width 112 height 25
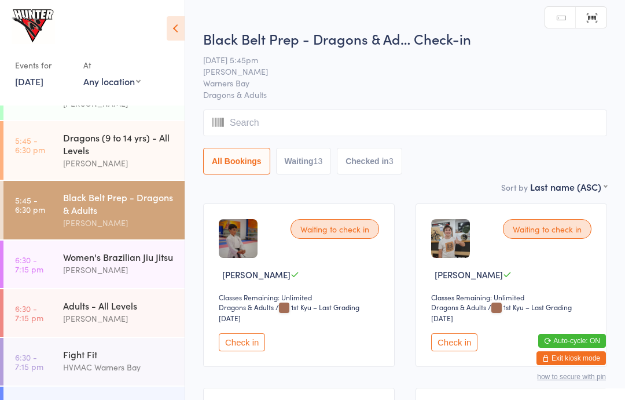
click at [173, 32] on icon at bounding box center [176, 28] width 18 height 24
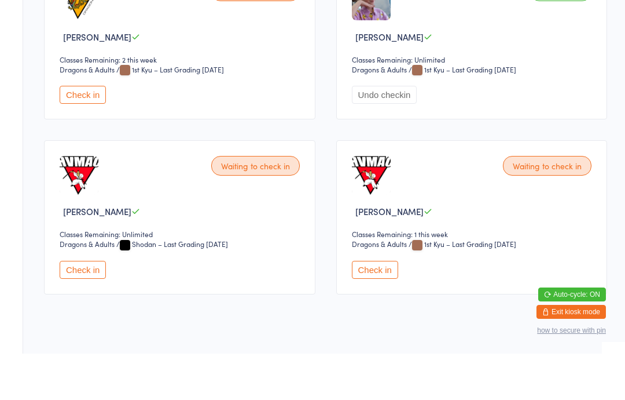
scroll to position [1284, 0]
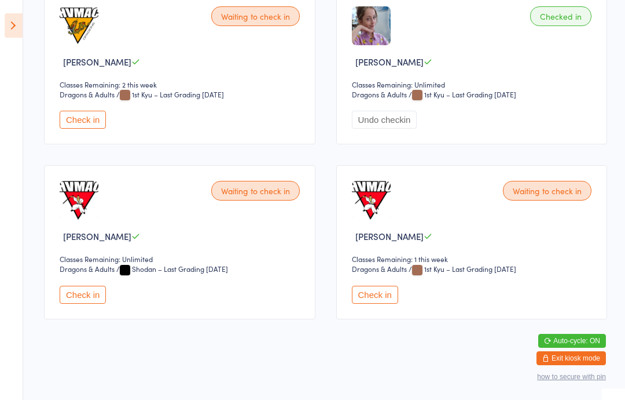
click at [371, 285] on button "Check in" at bounding box center [375, 294] width 46 height 18
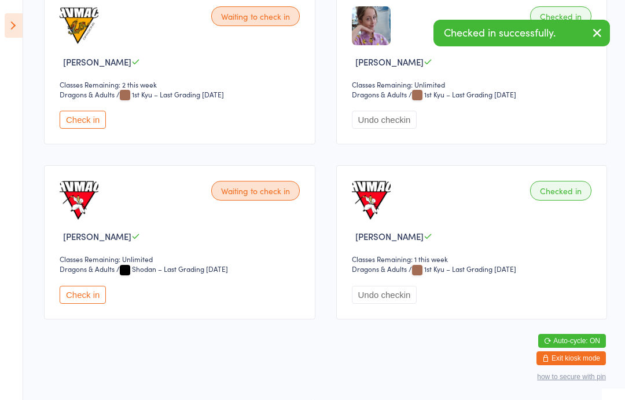
click at [16, 30] on icon at bounding box center [14, 25] width 18 height 24
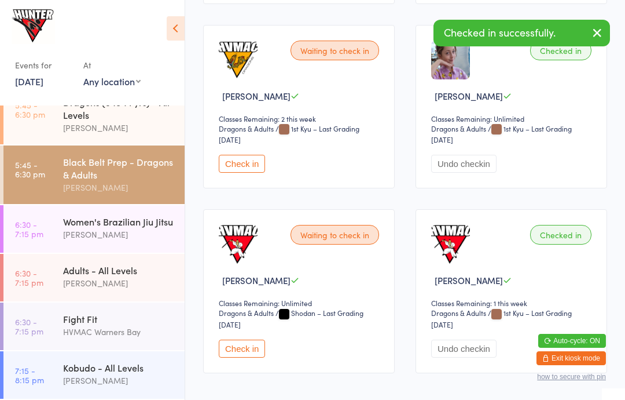
scroll to position [405, 0]
click at [99, 362] on div "Kobudo - All Levels" at bounding box center [119, 367] width 112 height 13
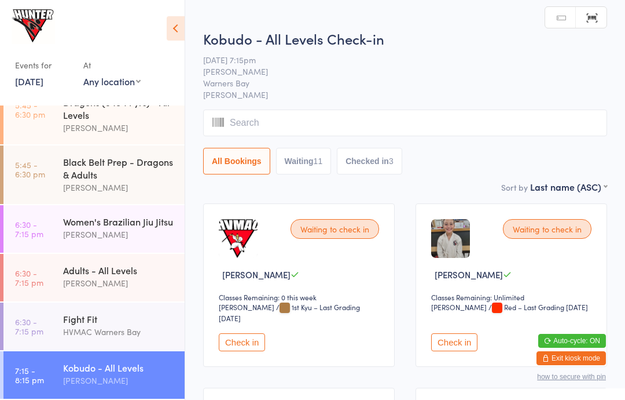
click at [181, 24] on icon at bounding box center [176, 28] width 18 height 24
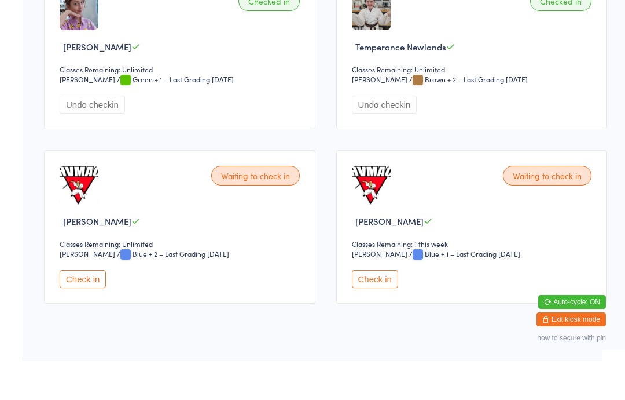
scroll to position [1061, 0]
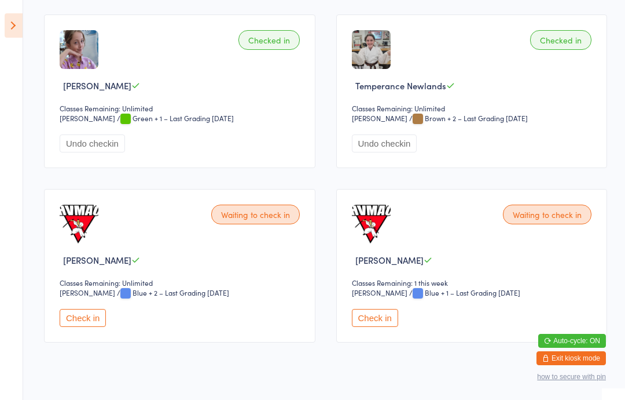
click at [360, 298] on select "Matayoshi Kobudo" at bounding box center [390, 292] width 77 height 11
click at [387, 325] on button "Check in" at bounding box center [375, 318] width 46 height 18
click at [8, 17] on icon at bounding box center [14, 25] width 18 height 24
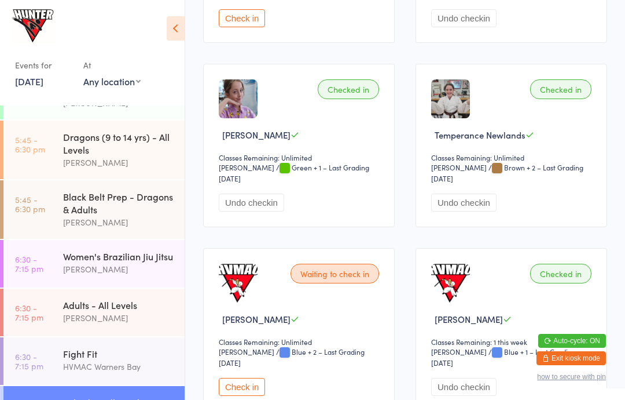
click at [105, 228] on div "[PERSON_NAME]" at bounding box center [119, 221] width 112 height 13
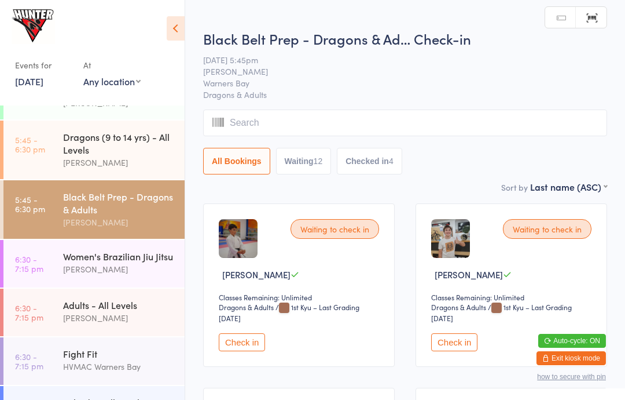
click at [179, 28] on icon at bounding box center [176, 28] width 18 height 24
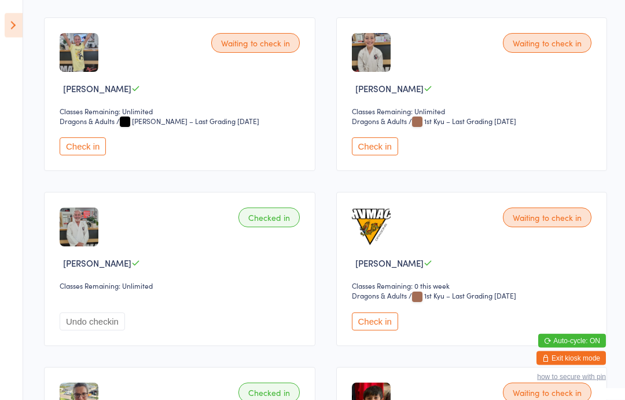
click at [375, 321] on button "Check in" at bounding box center [375, 322] width 46 height 18
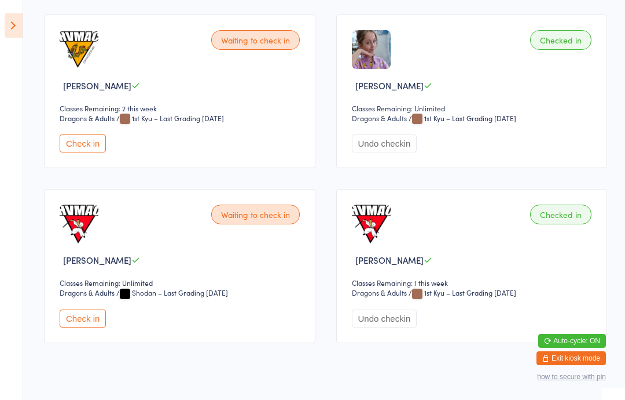
scroll to position [1237, 0]
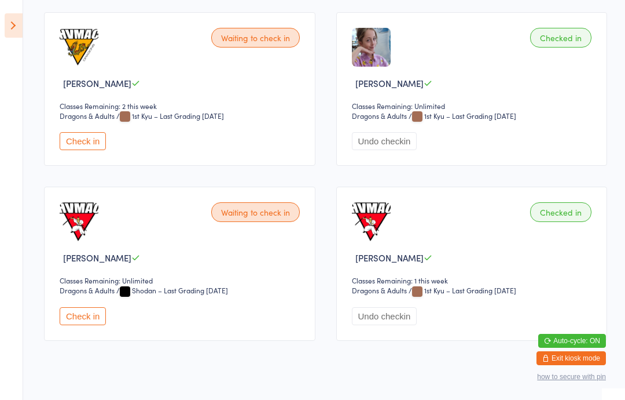
click at [76, 325] on button "Check in" at bounding box center [83, 316] width 46 height 18
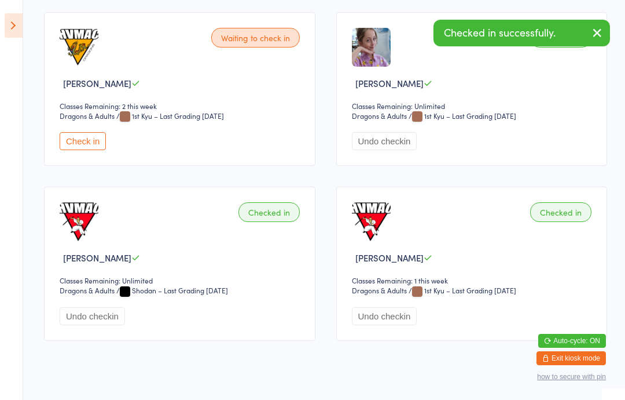
click at [17, 29] on icon at bounding box center [14, 25] width 18 height 24
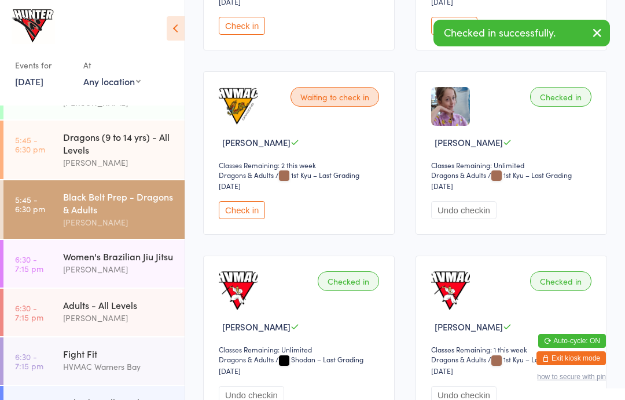
click at [57, 379] on link "6:30 - 7:15 pm Fight Fit HVMAC Warners Bay" at bounding box center [93, 360] width 181 height 47
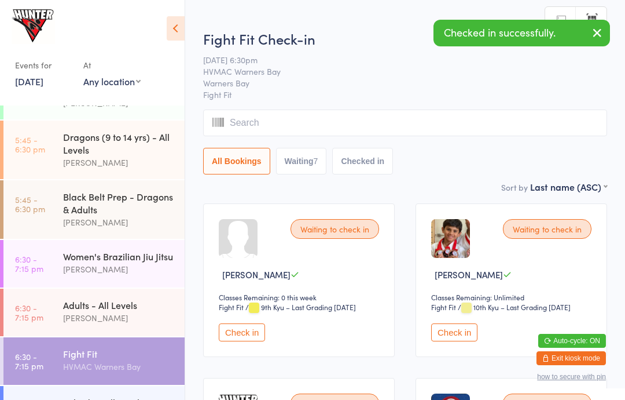
click at [183, 29] on icon at bounding box center [176, 28] width 18 height 24
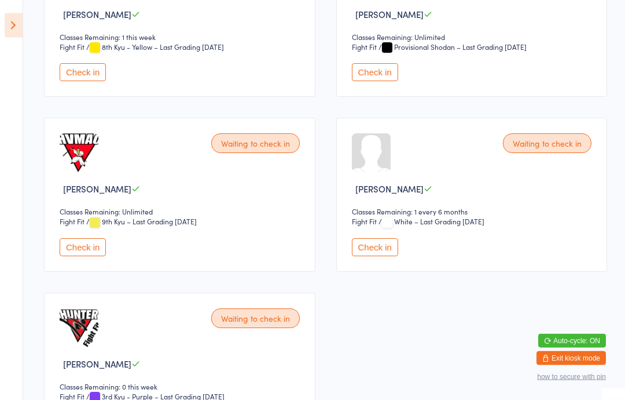
scroll to position [434, 0]
click at [75, 250] on button "Check in" at bounding box center [83, 247] width 46 height 18
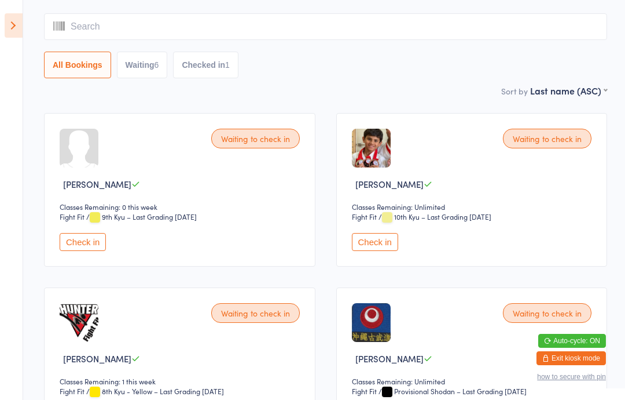
scroll to position [0, 0]
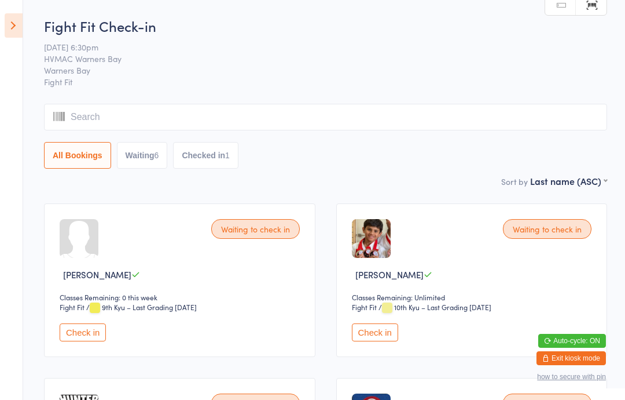
click at [16, 16] on icon at bounding box center [14, 25] width 18 height 24
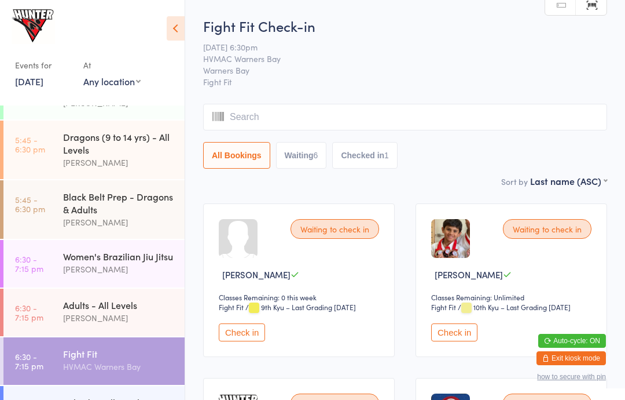
click at [41, 273] on time "6:30 - 7:15 pm" at bounding box center [29, 263] width 28 height 19
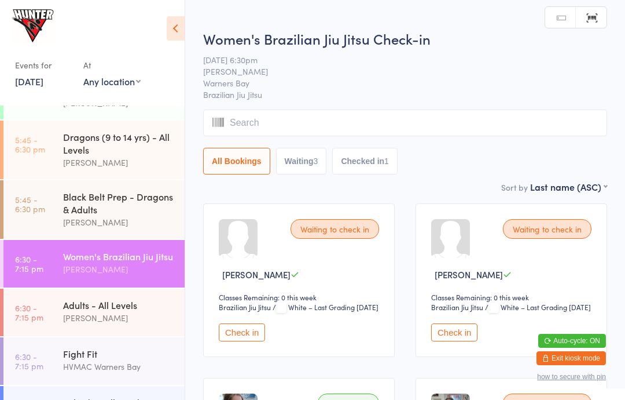
click at [48, 217] on link "5:45 - 6:30 pm Black Belt Prep - Dragons & Adults [PERSON_NAME]" at bounding box center [93, 209] width 181 height 58
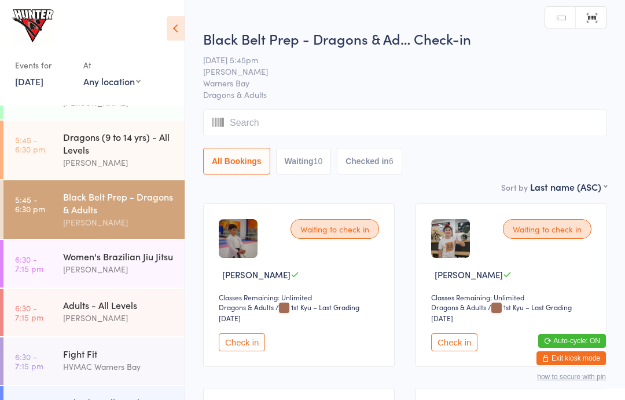
click at [77, 169] on div "[PERSON_NAME]" at bounding box center [119, 162] width 112 height 13
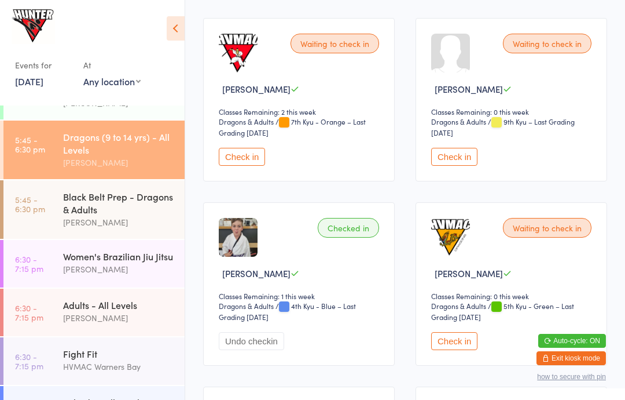
scroll to position [1667, 0]
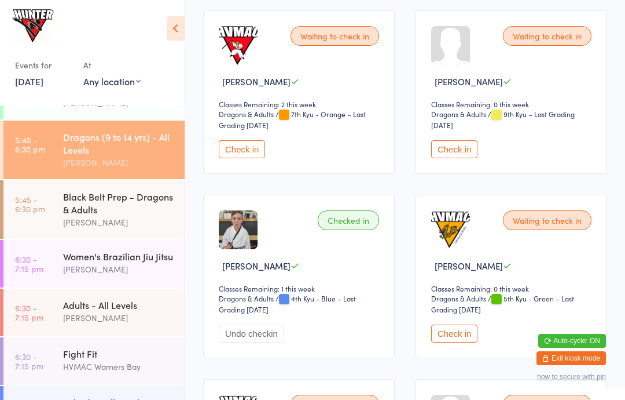
click at [447, 158] on button "Check in" at bounding box center [454, 149] width 46 height 18
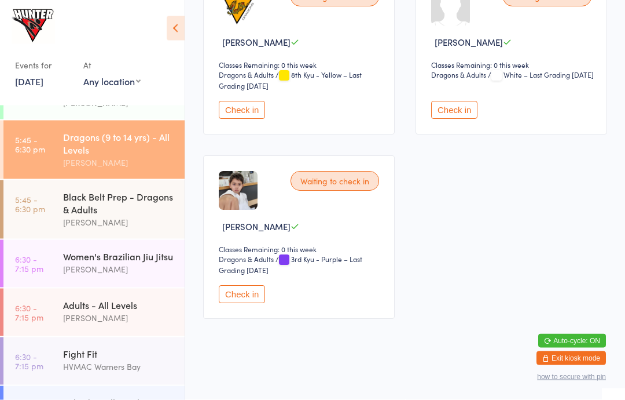
scroll to position [2086, 0]
click at [240, 119] on button "Check in" at bounding box center [242, 110] width 46 height 18
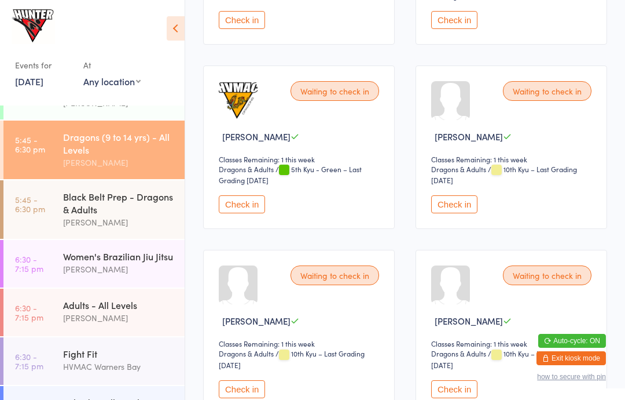
scroll to position [0, 0]
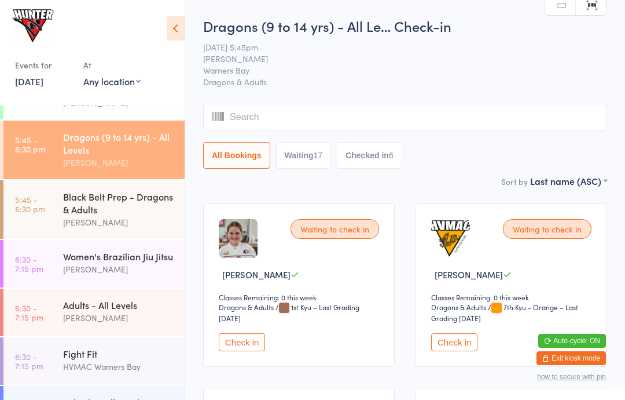
click at [463, 346] on button "Check in" at bounding box center [454, 342] width 46 height 18
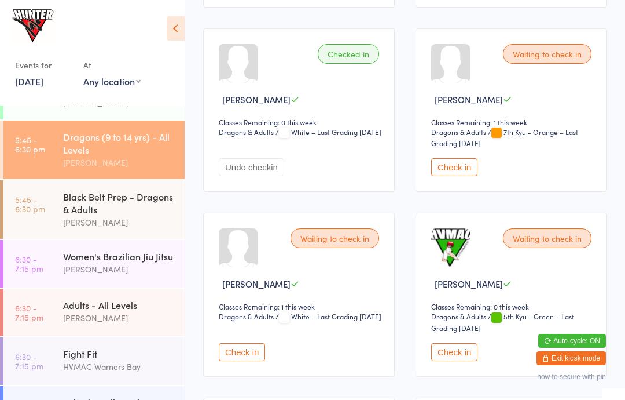
click at [453, 361] on button "Check in" at bounding box center [454, 352] width 46 height 18
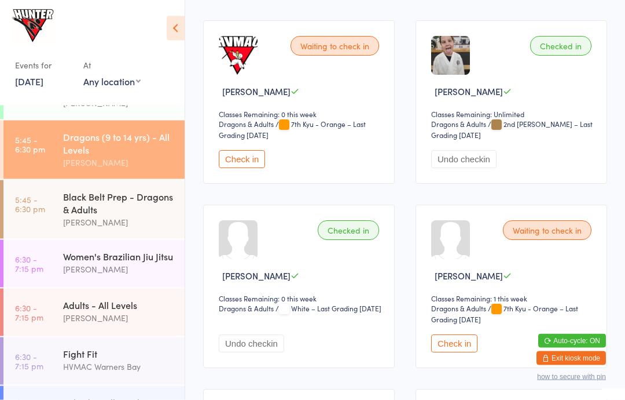
click at [248, 165] on button "Check in" at bounding box center [242, 160] width 46 height 18
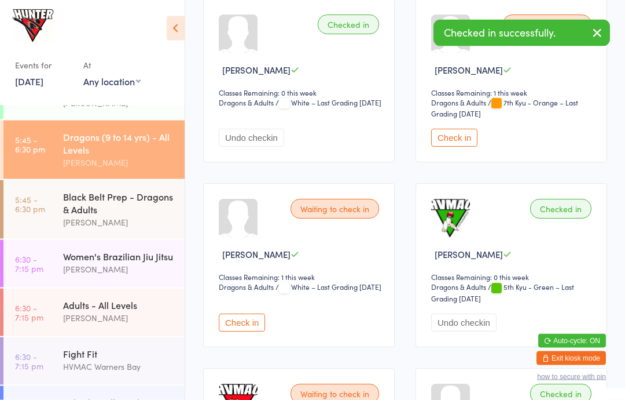
scroll to position [1310, 0]
click at [463, 146] on button "Check in" at bounding box center [454, 138] width 46 height 18
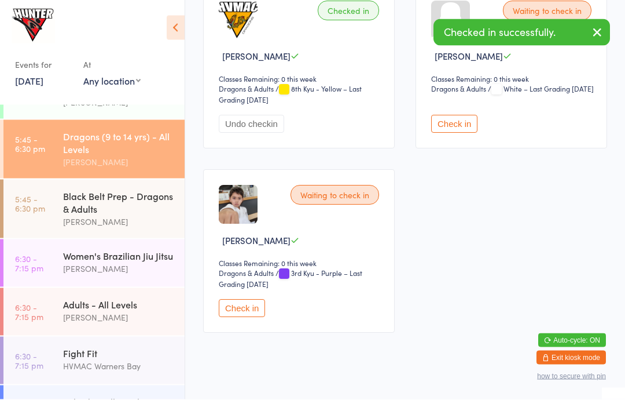
scroll to position [2060, 0]
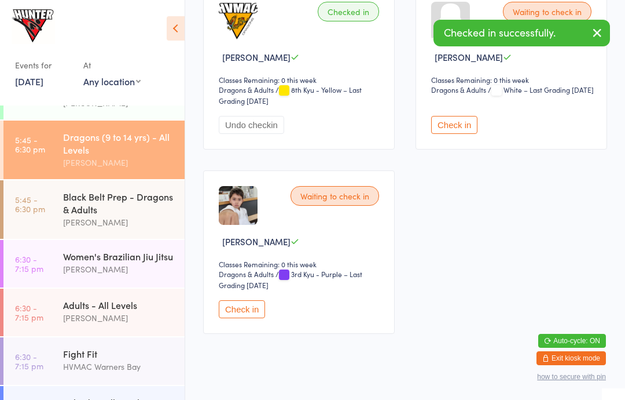
click at [246, 318] on button "Check in" at bounding box center [242, 309] width 46 height 18
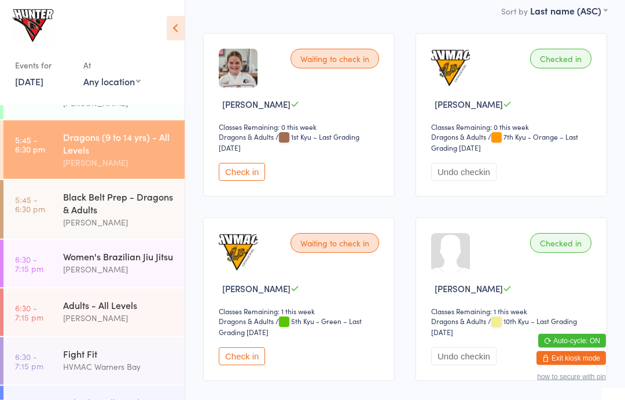
scroll to position [170, 0]
click at [239, 360] on button "Check in" at bounding box center [242, 356] width 46 height 18
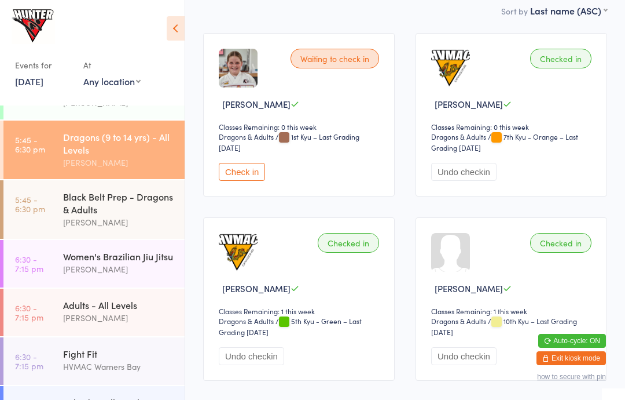
click at [55, 211] on link "5:45 - 6:30 pm Black Belt Prep - Dragons & Adults [PERSON_NAME]" at bounding box center [93, 209] width 181 height 58
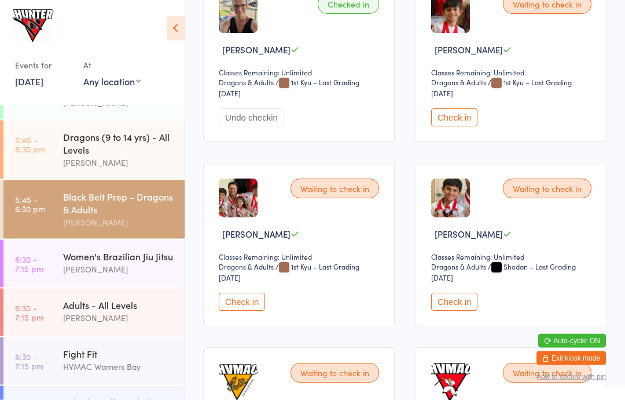
click at [452, 121] on button "Check in" at bounding box center [454, 118] width 46 height 18
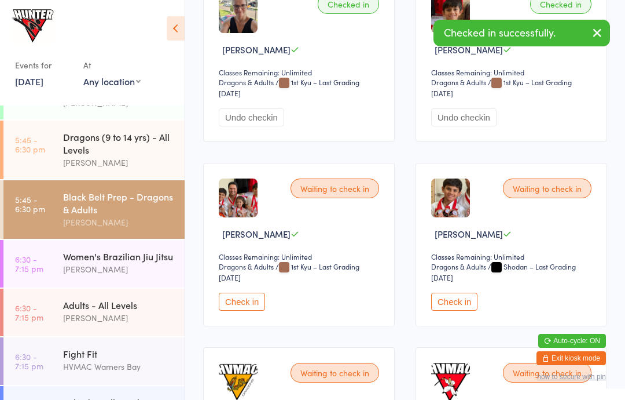
click at [243, 310] on button "Check in" at bounding box center [242, 301] width 46 height 18
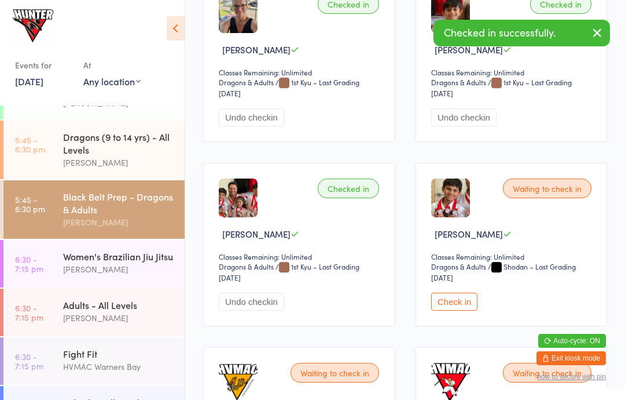
click at [455, 308] on button "Check in" at bounding box center [454, 301] width 46 height 18
click at [58, 327] on link "6:30 - 7:15 pm Adults - All Levels Kelie Fisher" at bounding box center [93, 311] width 181 height 47
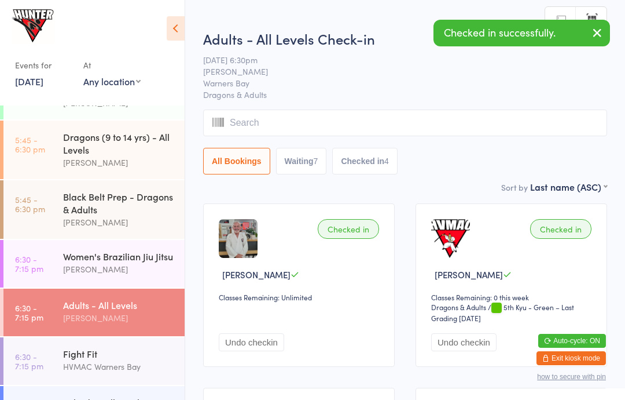
click at [171, 24] on icon at bounding box center [176, 28] width 18 height 24
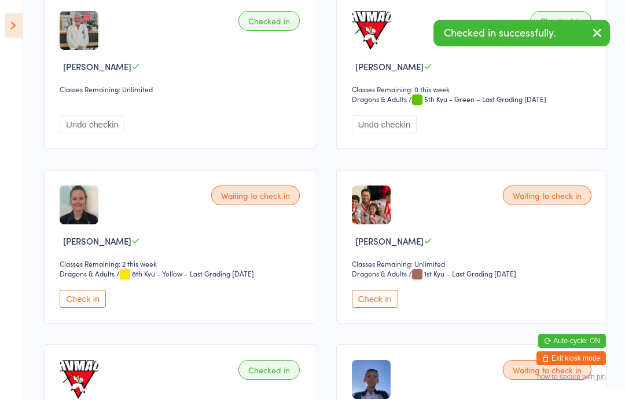
scroll to position [210, 0]
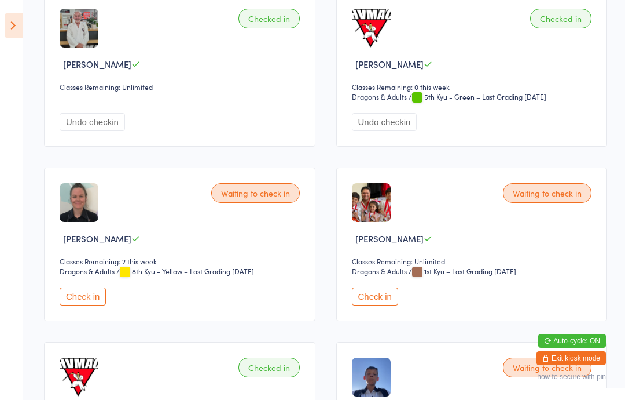
click at [378, 298] on button "Check in" at bounding box center [375, 296] width 46 height 18
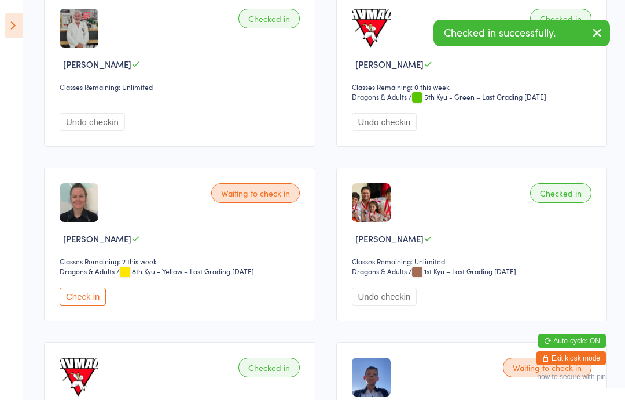
click at [17, 21] on icon at bounding box center [14, 25] width 18 height 24
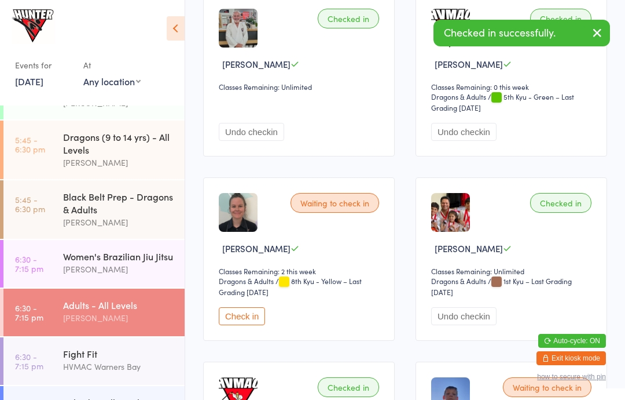
click at [42, 370] on time "6:30 - 7:15 pm" at bounding box center [29, 360] width 28 height 19
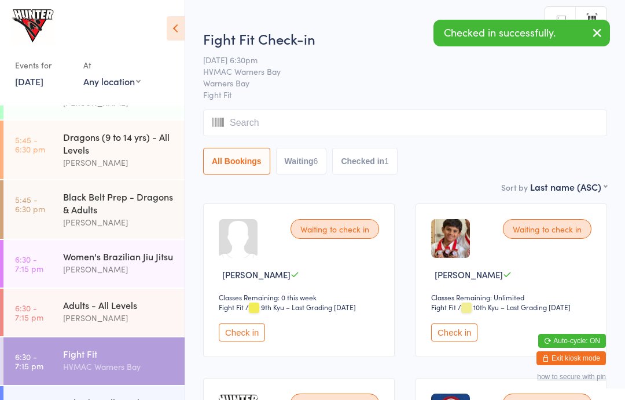
click at [457, 333] on button "Check in" at bounding box center [454, 332] width 46 height 18
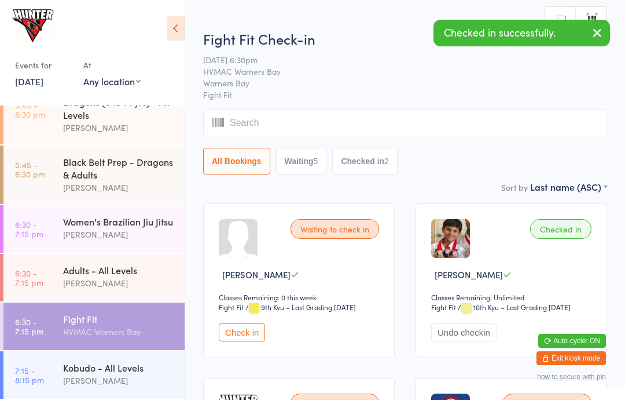
scroll to position [405, 0]
click at [54, 365] on link "7:15 - 8:15 pm Kobudo - All Levels Anna Hayes" at bounding box center [93, 374] width 181 height 47
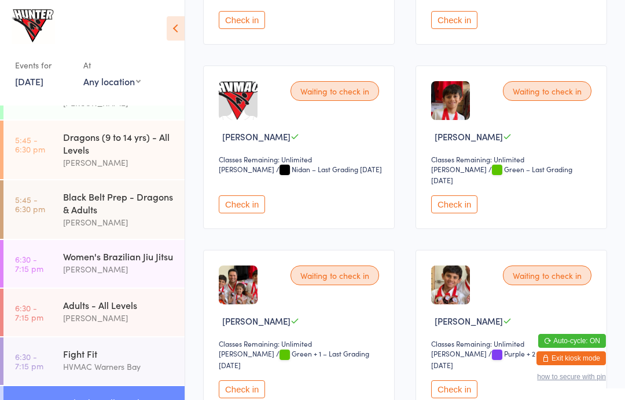
scroll to position [326, 0]
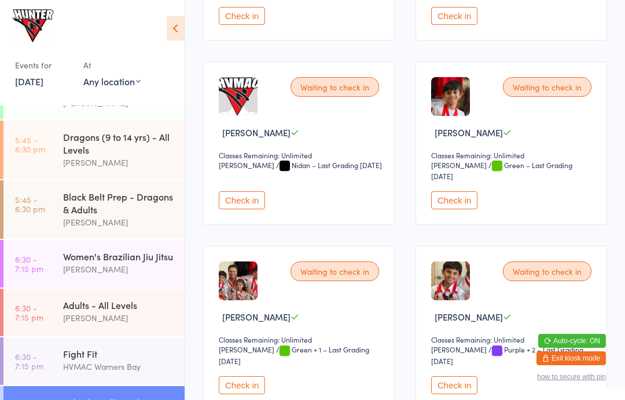
click at [457, 200] on button "Check in" at bounding box center [454, 200] width 46 height 18
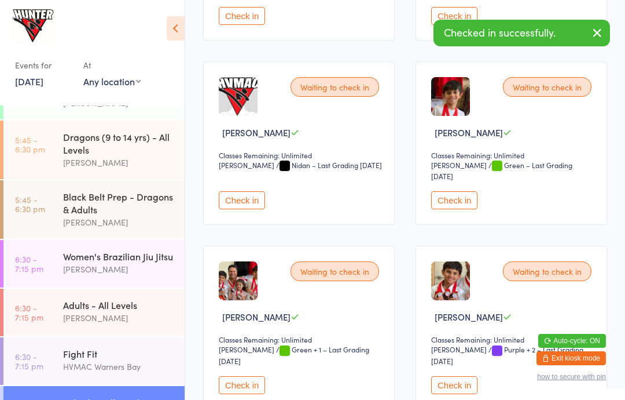
click at [245, 383] on button "Check in" at bounding box center [242, 385] width 46 height 18
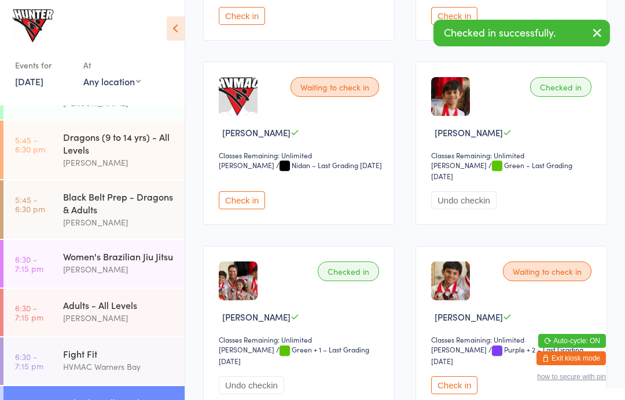
click at [466, 394] on button "Check in" at bounding box center [454, 385] width 46 height 18
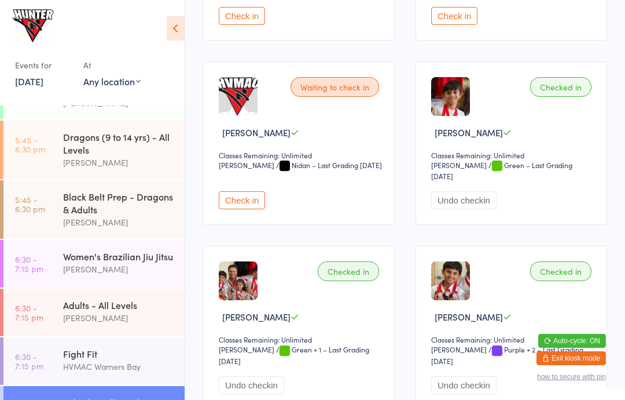
click at [50, 219] on link "5:45 - 6:30 pm Black Belt Prep - Dragons & Adults [PERSON_NAME]" at bounding box center [93, 209] width 181 height 58
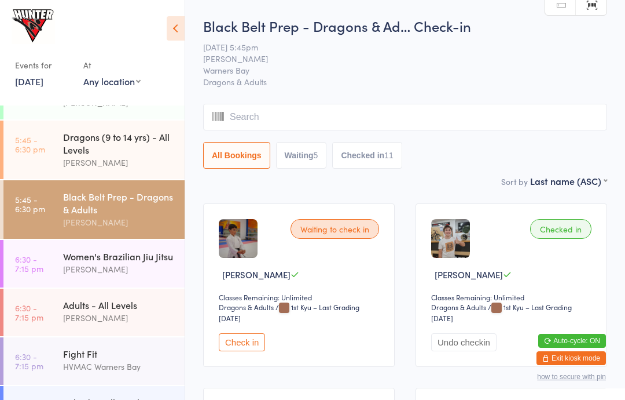
click at [164, 20] on div "Events for [DATE] [DATE] [DATE] Sun Mon Tue Wed Thu Fri Sat 31 27 28 29 30 31 0…" at bounding box center [92, 50] width 185 height 101
click at [168, 23] on icon at bounding box center [176, 28] width 18 height 24
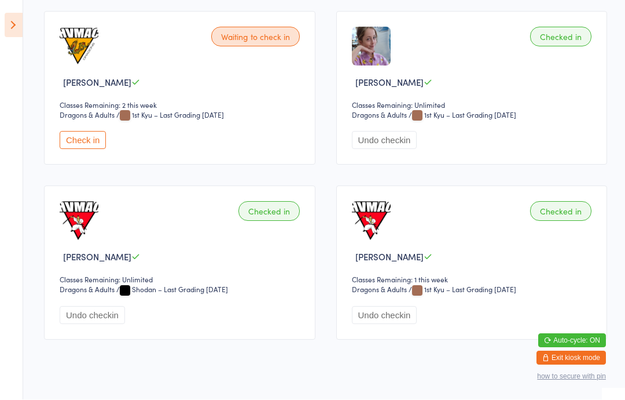
scroll to position [1237, 0]
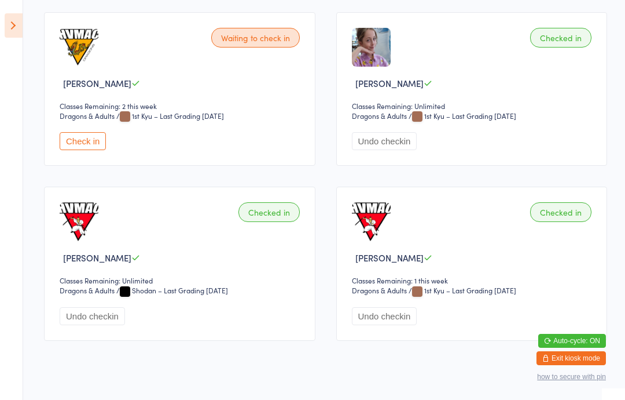
click at [9, 25] on icon at bounding box center [14, 25] width 18 height 24
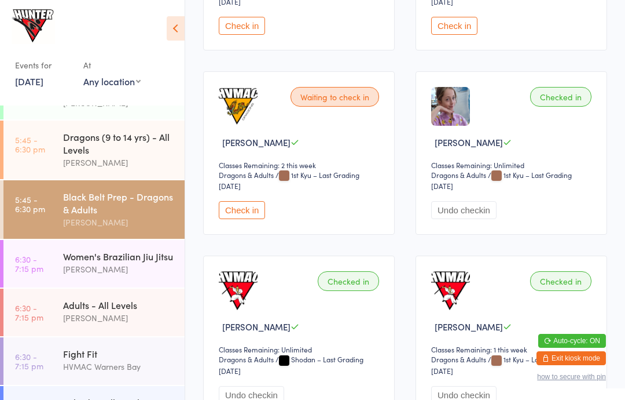
click at [32, 152] on time "5:45 - 6:30 pm" at bounding box center [30, 144] width 30 height 19
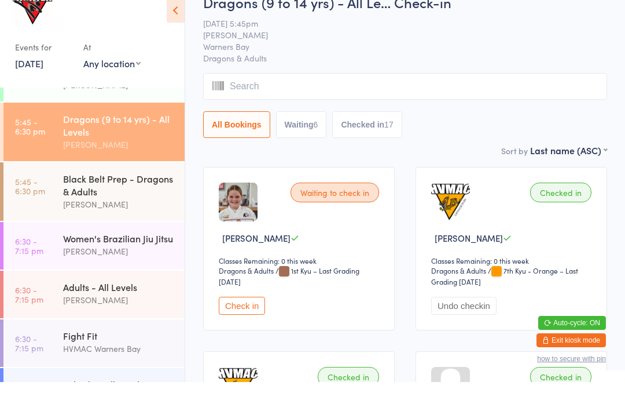
scroll to position [36, 0]
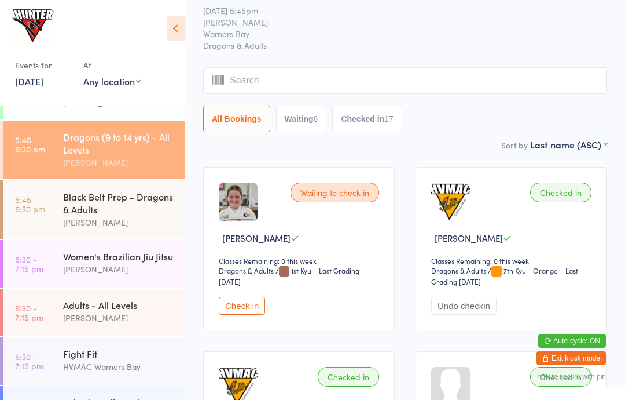
click at [173, 25] on icon at bounding box center [176, 28] width 18 height 24
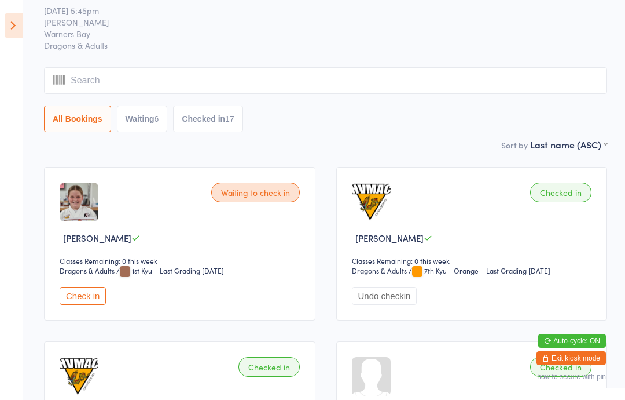
scroll to position [0, 0]
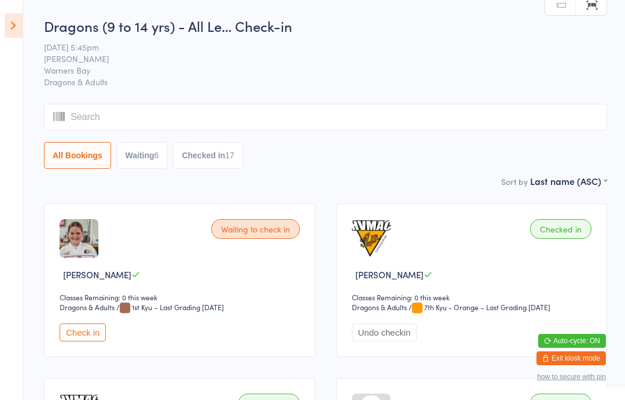
click at [139, 166] on button "Waiting 6" at bounding box center [142, 155] width 51 height 27
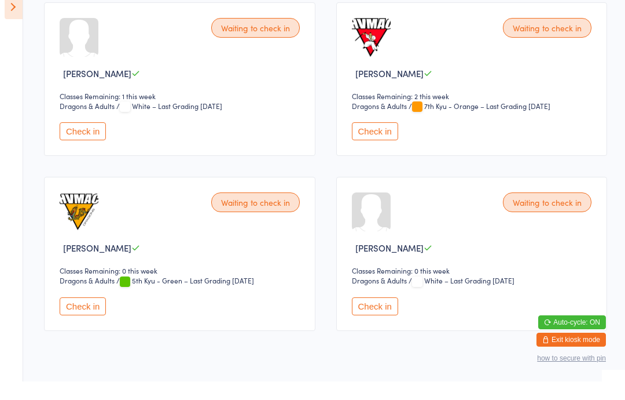
scroll to position [357, 0]
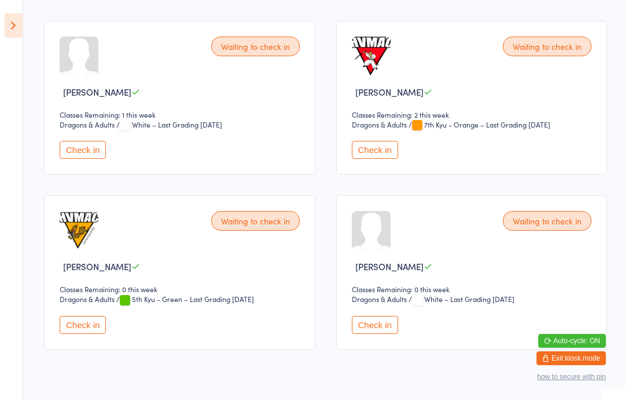
click at [72, 334] on button "Check in" at bounding box center [83, 325] width 46 height 18
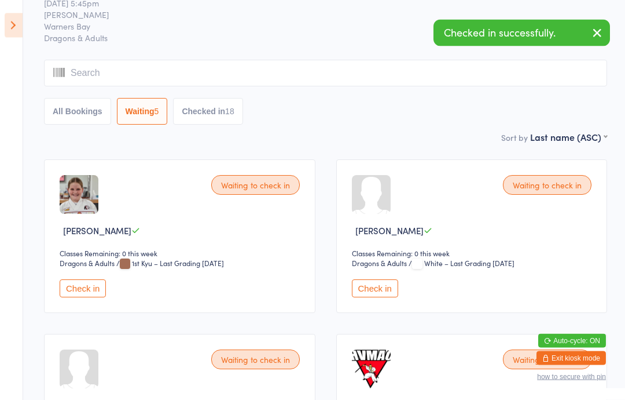
scroll to position [0, 0]
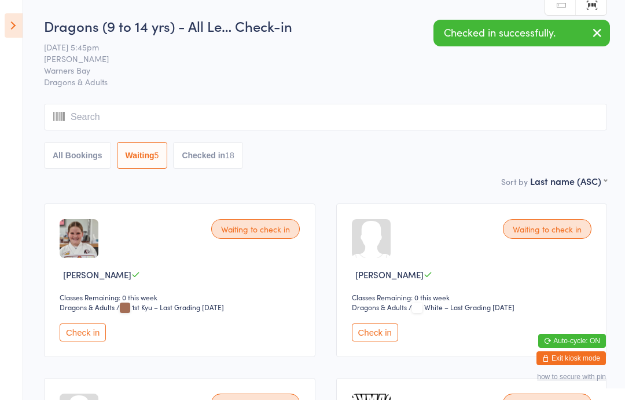
click at [600, 31] on icon "button" at bounding box center [598, 32] width 14 height 14
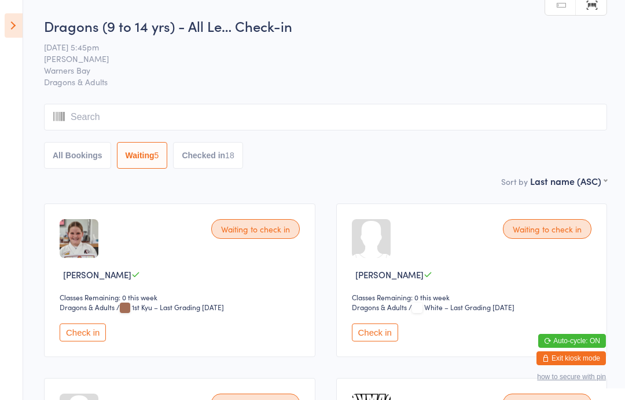
click at [84, 166] on button "All Bookings" at bounding box center [77, 155] width 67 height 27
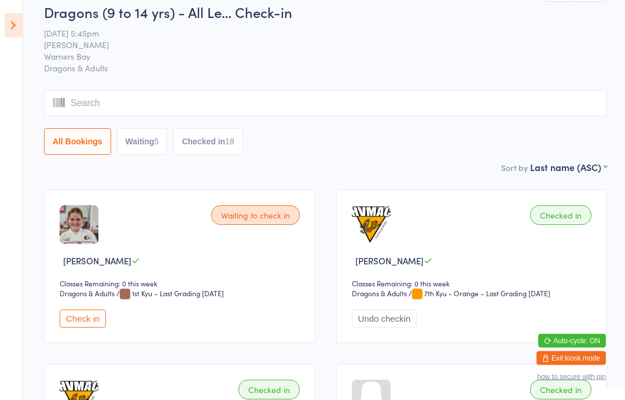
scroll to position [15, 0]
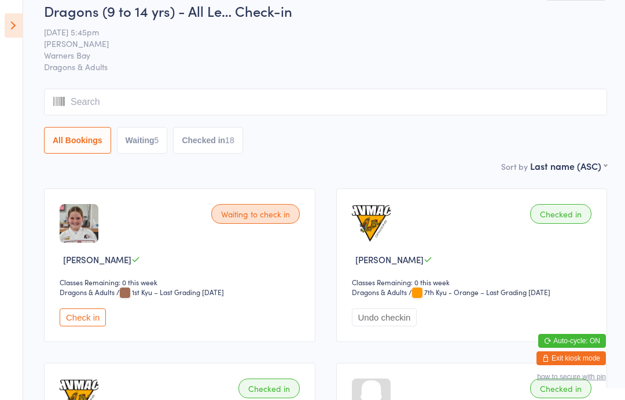
click at [5, 17] on icon at bounding box center [14, 25] width 18 height 24
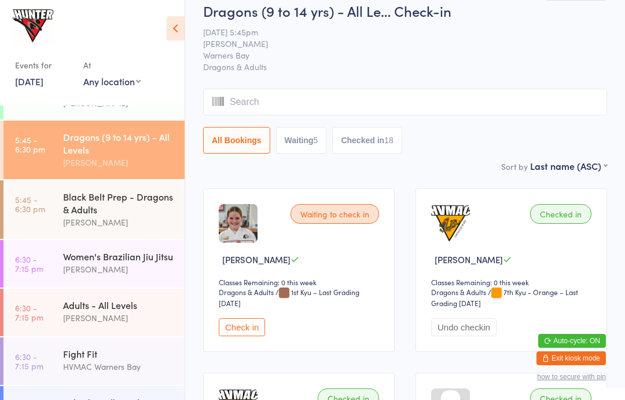
click at [43, 213] on time "5:45 - 6:30 pm" at bounding box center [30, 204] width 30 height 19
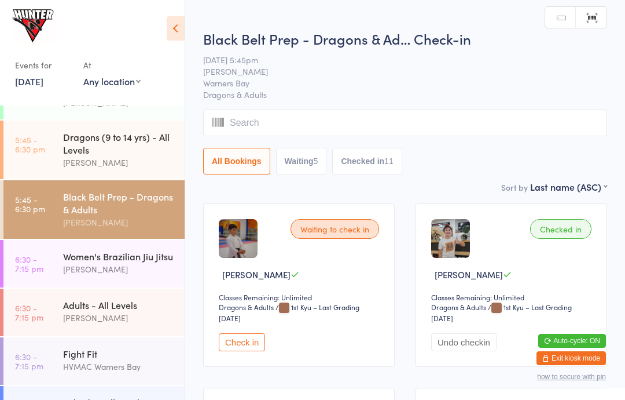
click at [167, 30] on icon at bounding box center [176, 28] width 18 height 24
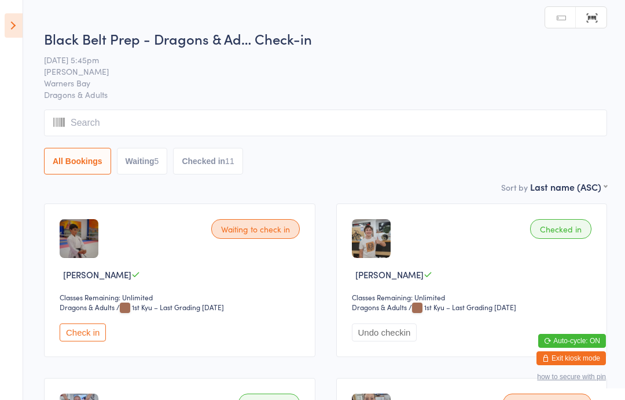
click at [69, 336] on button "Check in" at bounding box center [83, 332] width 46 height 18
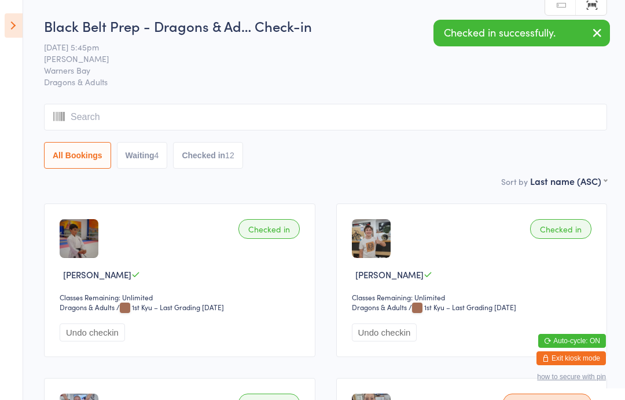
click at [1, 25] on aside "Events for [DATE] [DATE] [DATE] Sun Mon Tue Wed Thu Fri Sat 31 27 28 29 30 31 0…" at bounding box center [11, 200] width 23 height 400
click at [8, 25] on icon at bounding box center [14, 25] width 18 height 24
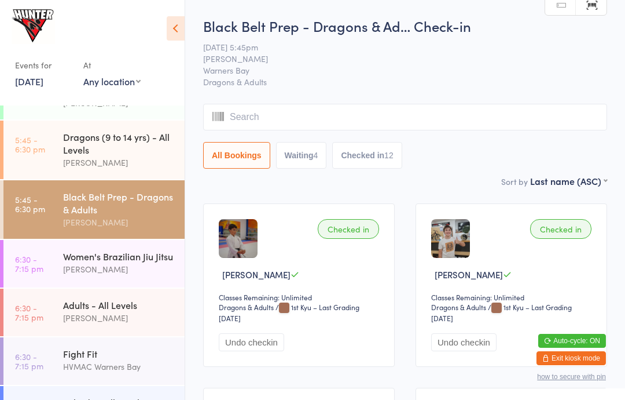
click at [123, 156] on div "Dragons (9 to 14 yrs) - All Levels" at bounding box center [119, 142] width 112 height 25
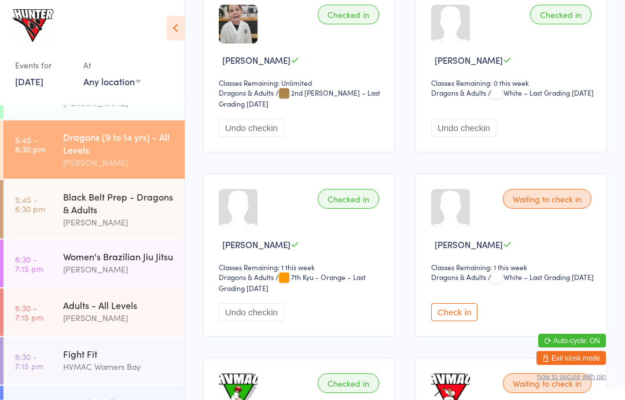
scroll to position [1135, 0]
click at [463, 321] on button "Check in" at bounding box center [454, 312] width 46 height 18
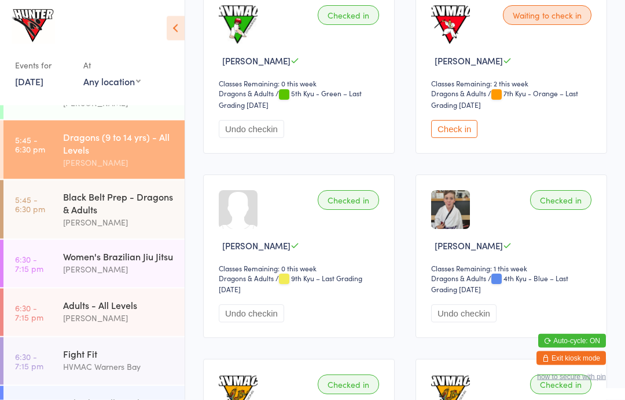
scroll to position [1503, 0]
click at [453, 138] on button "Check in" at bounding box center [454, 129] width 46 height 18
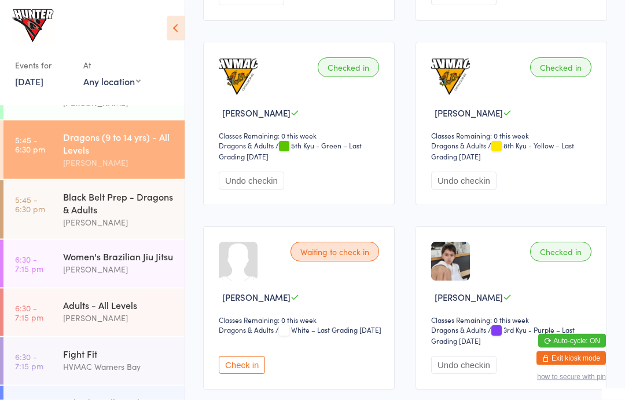
scroll to position [1823, 0]
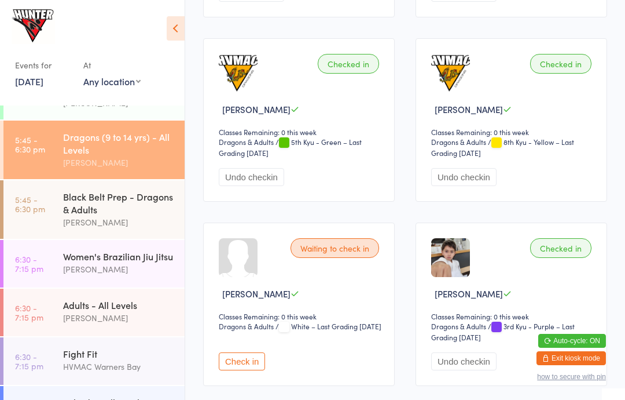
click at [245, 370] on button "Check in" at bounding box center [242, 361] width 46 height 18
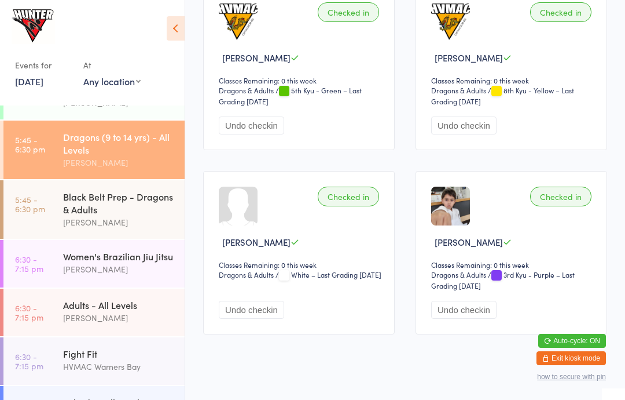
scroll to position [1891, 0]
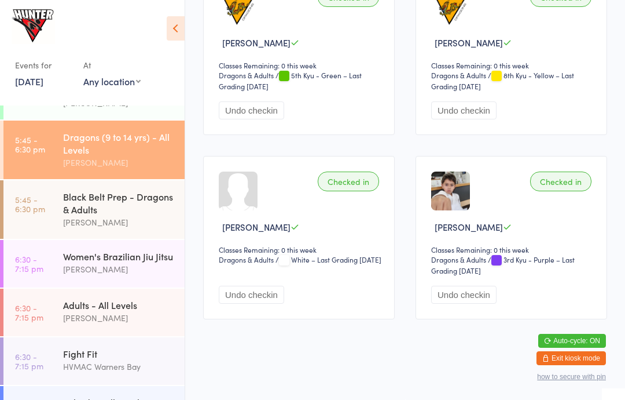
click at [105, 360] on div "Fight Fit" at bounding box center [119, 353] width 112 height 13
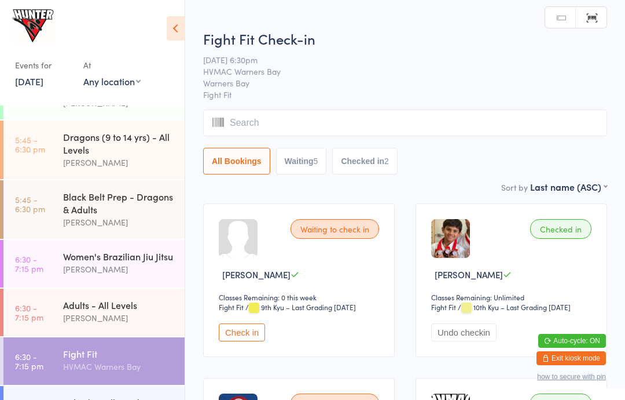
click at [178, 36] on icon at bounding box center [176, 28] width 18 height 24
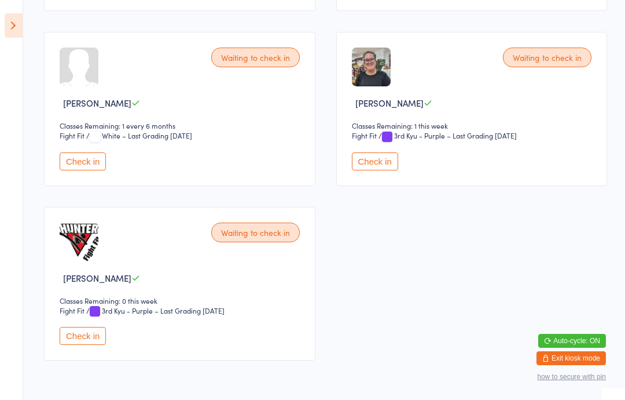
scroll to position [533, 0]
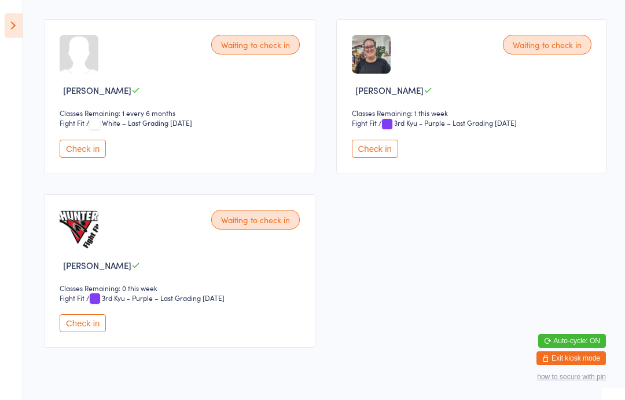
click at [94, 331] on button "Check in" at bounding box center [83, 323] width 46 height 18
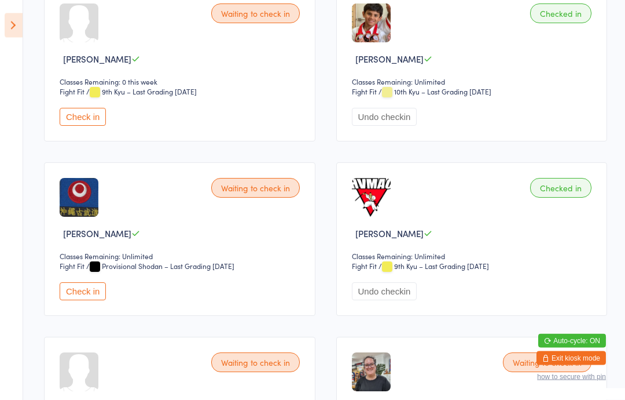
scroll to position [213, 0]
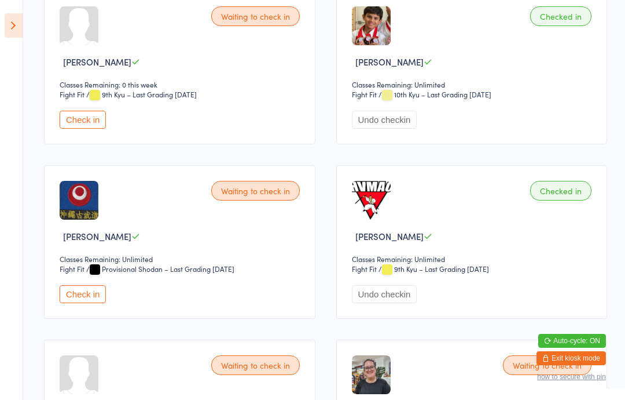
click at [86, 303] on button "Check in" at bounding box center [83, 294] width 46 height 18
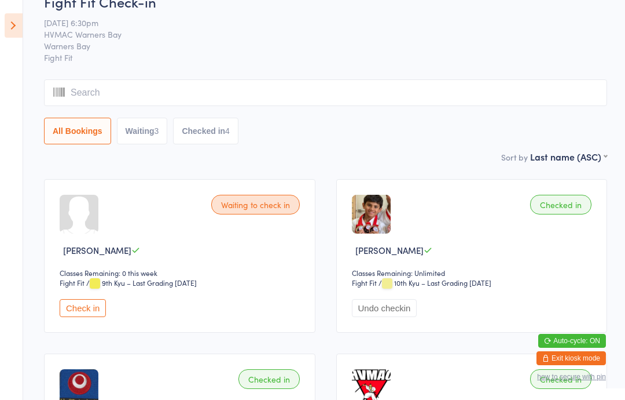
scroll to position [0, 0]
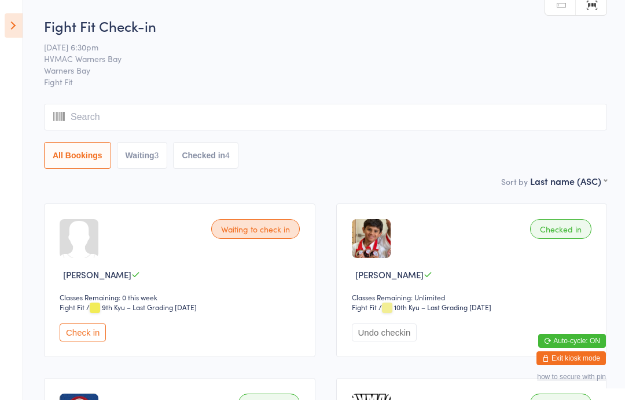
click at [8, 25] on icon at bounding box center [14, 25] width 18 height 24
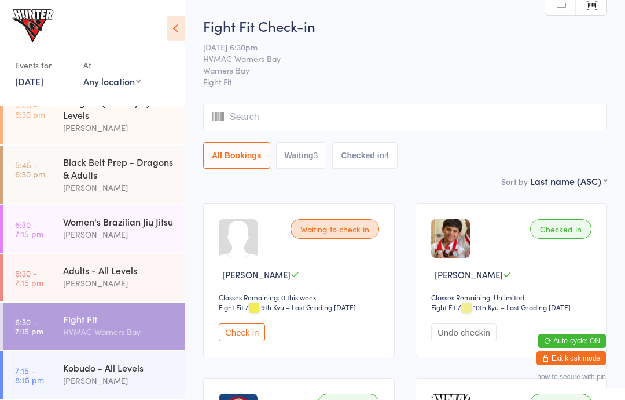
scroll to position [405, 0]
click at [87, 353] on div "Kobudo - All Levels Anna Hayes" at bounding box center [124, 374] width 122 height 46
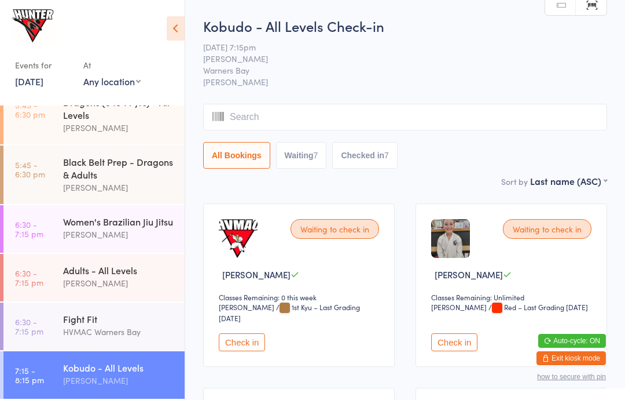
scroll to position [405, 0]
click at [123, 273] on div "Adults - All Levels" at bounding box center [119, 269] width 112 height 13
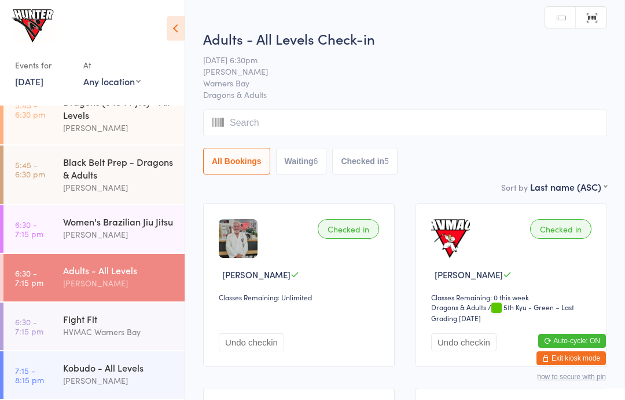
click at [177, 20] on icon at bounding box center [176, 28] width 18 height 24
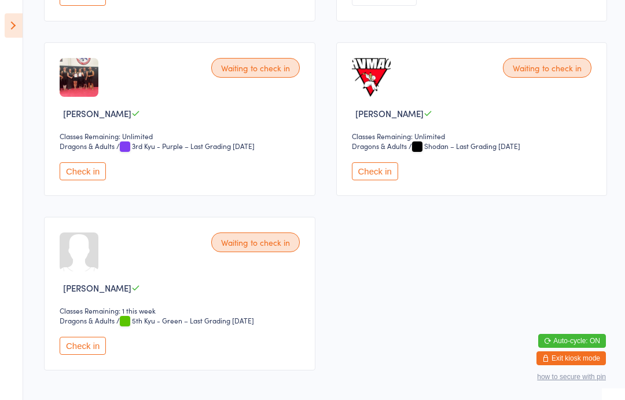
scroll to position [885, 0]
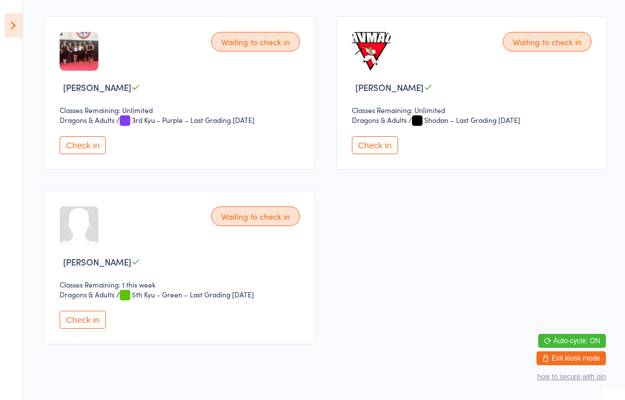
click at [98, 300] on select "Dragons & Adults" at bounding box center [96, 294] width 73 height 11
click at [90, 327] on button "Check in" at bounding box center [83, 319] width 46 height 18
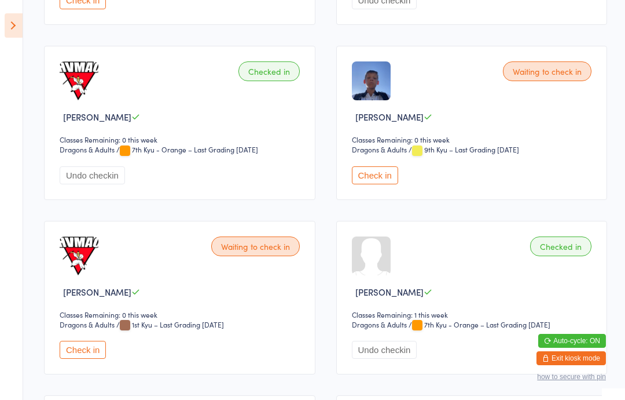
scroll to position [514, 0]
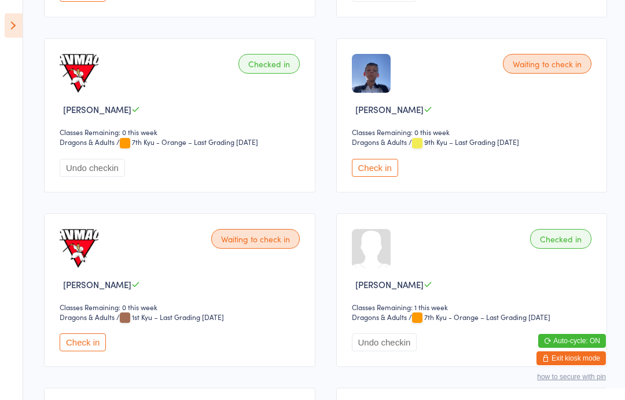
click at [361, 148] on select "Dragons & Adults" at bounding box center [388, 142] width 73 height 11
click at [360, 177] on button "Check in" at bounding box center [375, 168] width 46 height 18
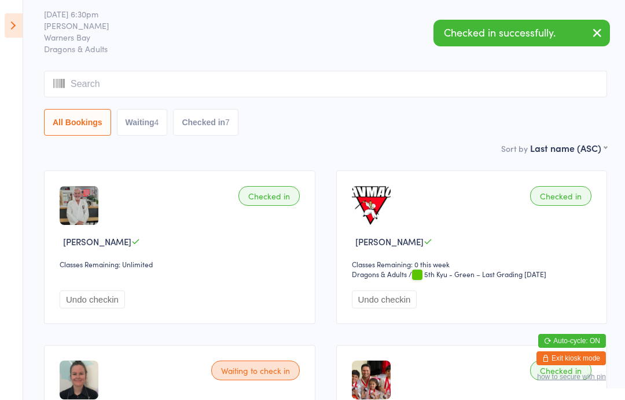
scroll to position [0, 0]
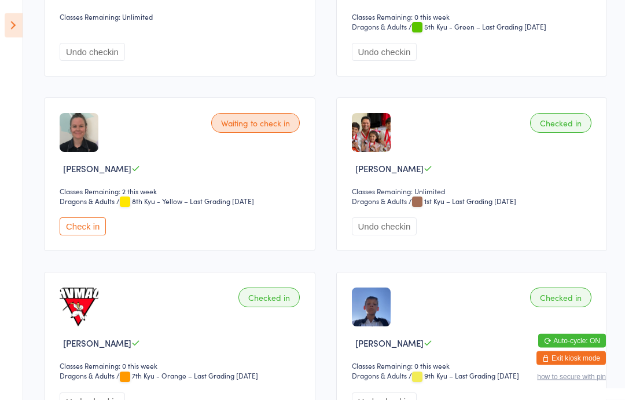
click at [87, 236] on button "Check in" at bounding box center [83, 227] width 46 height 18
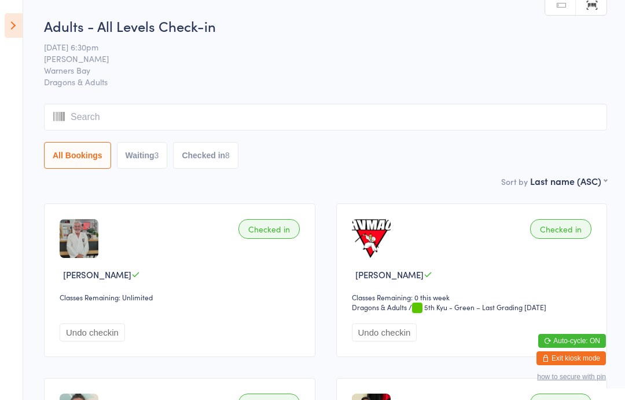
click at [17, 26] on icon at bounding box center [14, 25] width 18 height 24
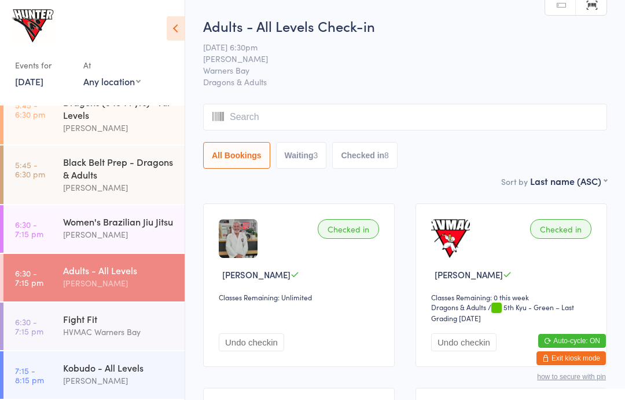
click at [112, 213] on div "Women's Brazilian Jiu Jitsu Kelie Fisher" at bounding box center [124, 228] width 122 height 46
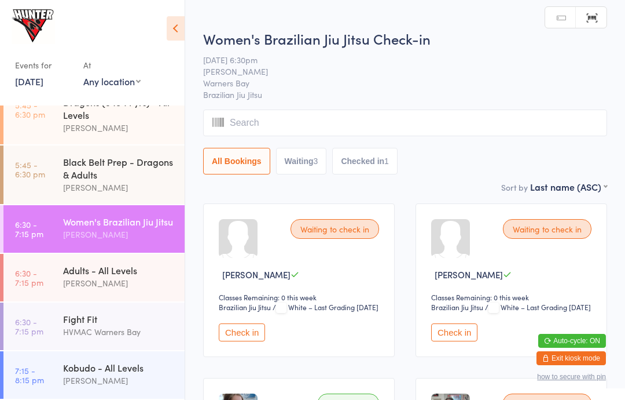
click at [246, 340] on button "Check in" at bounding box center [242, 332] width 46 height 18
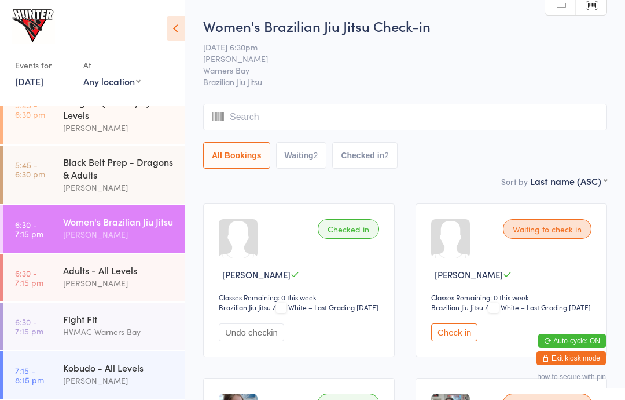
click at [155, 314] on div "Fight Fit" at bounding box center [119, 318] width 112 height 13
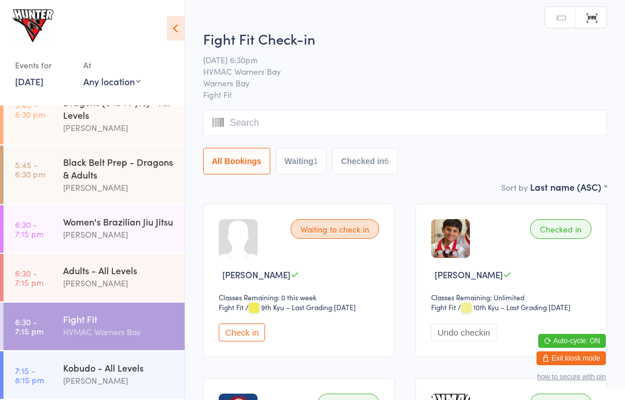
click at [249, 336] on button "Check in" at bounding box center [242, 332] width 46 height 18
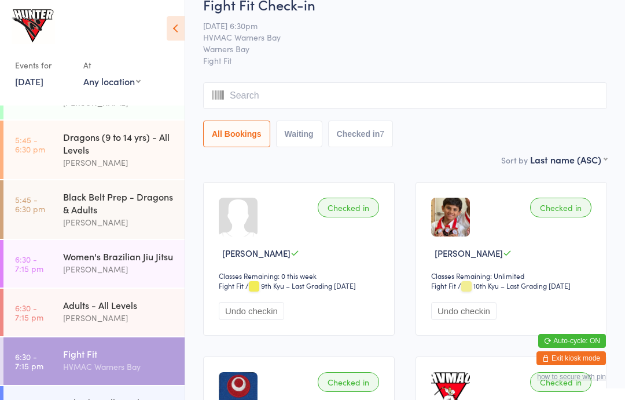
scroll to position [25, 0]
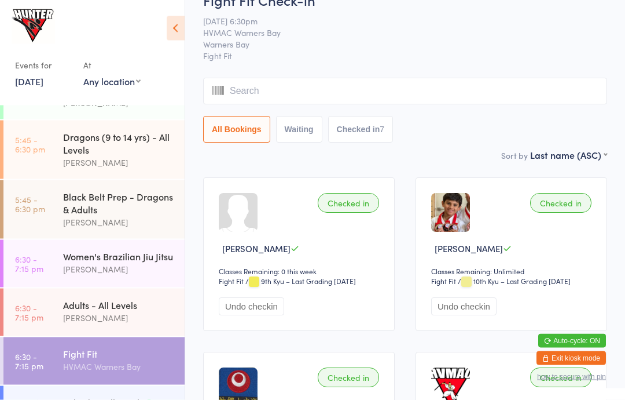
click at [83, 324] on div "[PERSON_NAME]" at bounding box center [119, 317] width 112 height 13
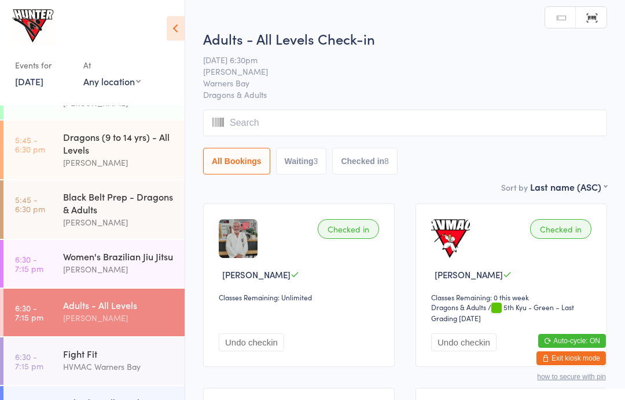
click at [172, 27] on icon at bounding box center [176, 28] width 18 height 24
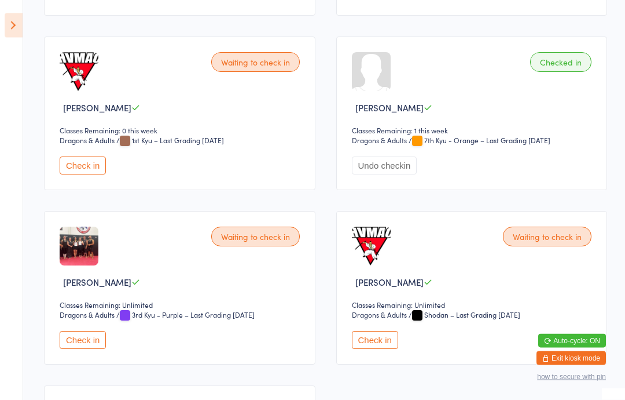
scroll to position [690, 0]
click at [74, 349] on button "Check in" at bounding box center [83, 340] width 46 height 18
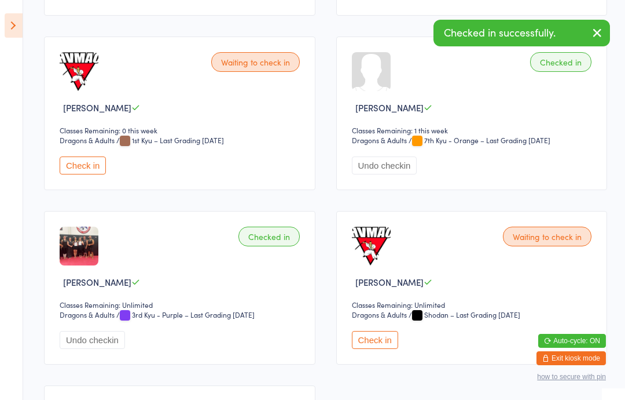
click at [8, 25] on icon at bounding box center [14, 25] width 18 height 24
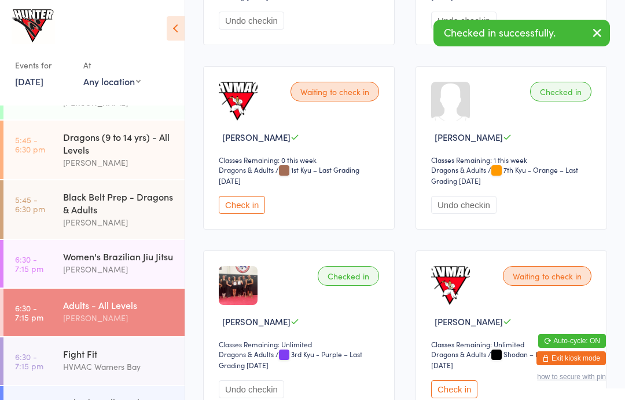
click at [63, 399] on div "Kobudo - All Levels" at bounding box center [119, 401] width 112 height 13
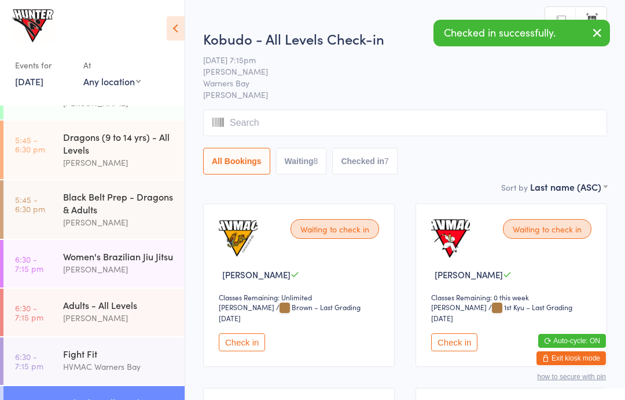
click at [177, 36] on icon at bounding box center [176, 28] width 18 height 24
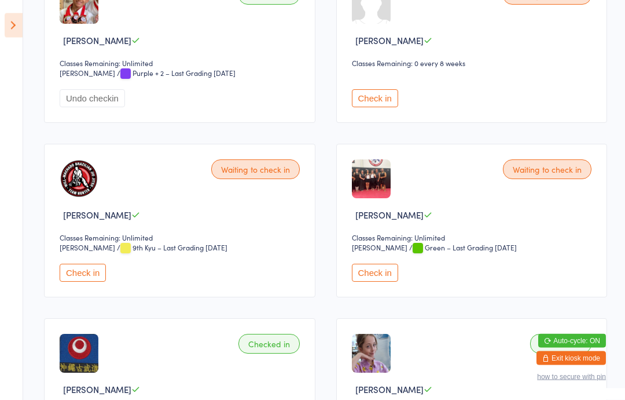
scroll to position [761, 0]
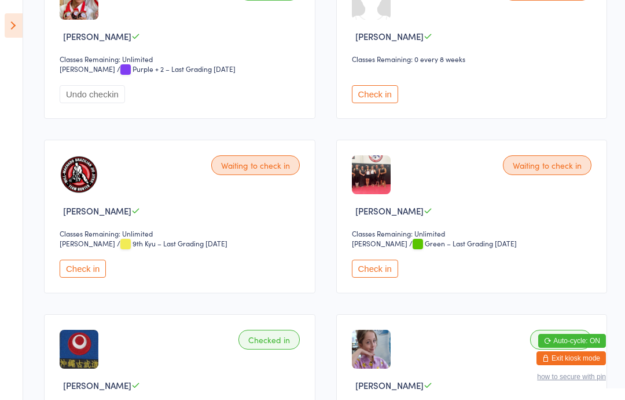
click at [371, 277] on button "Check in" at bounding box center [375, 268] width 46 height 18
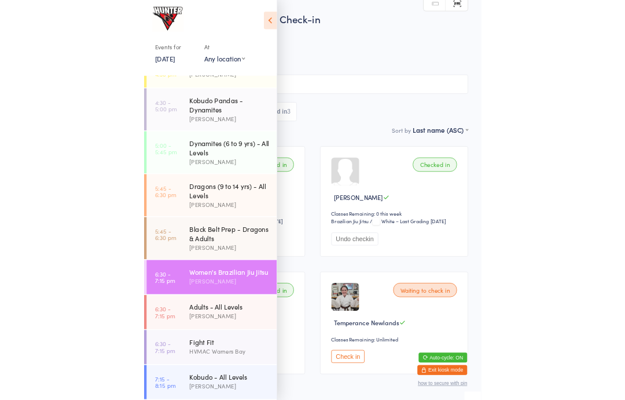
scroll to position [248, 0]
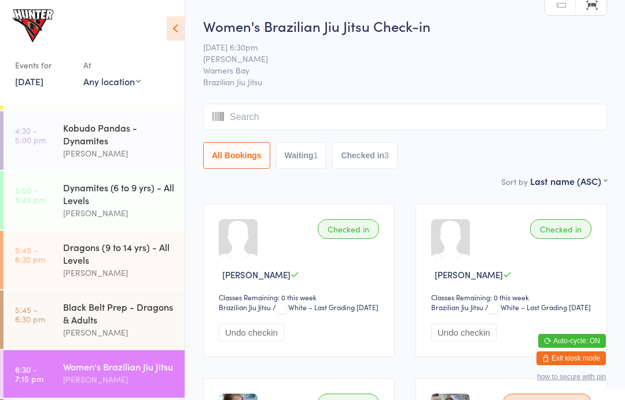
click at [156, 251] on div "Dragons (9 to 14 yrs) - All Levels" at bounding box center [119, 252] width 112 height 25
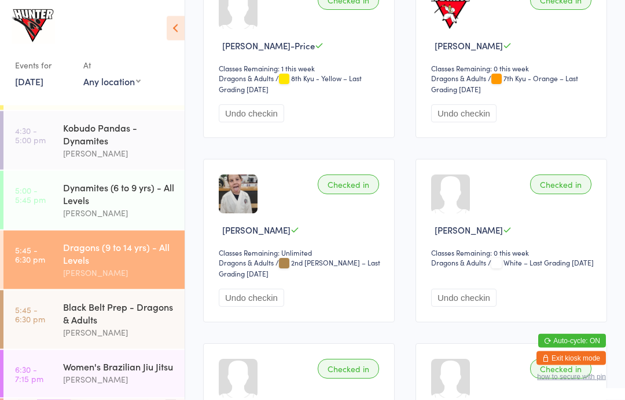
scroll to position [966, 0]
